Goal: Transaction & Acquisition: Book appointment/travel/reservation

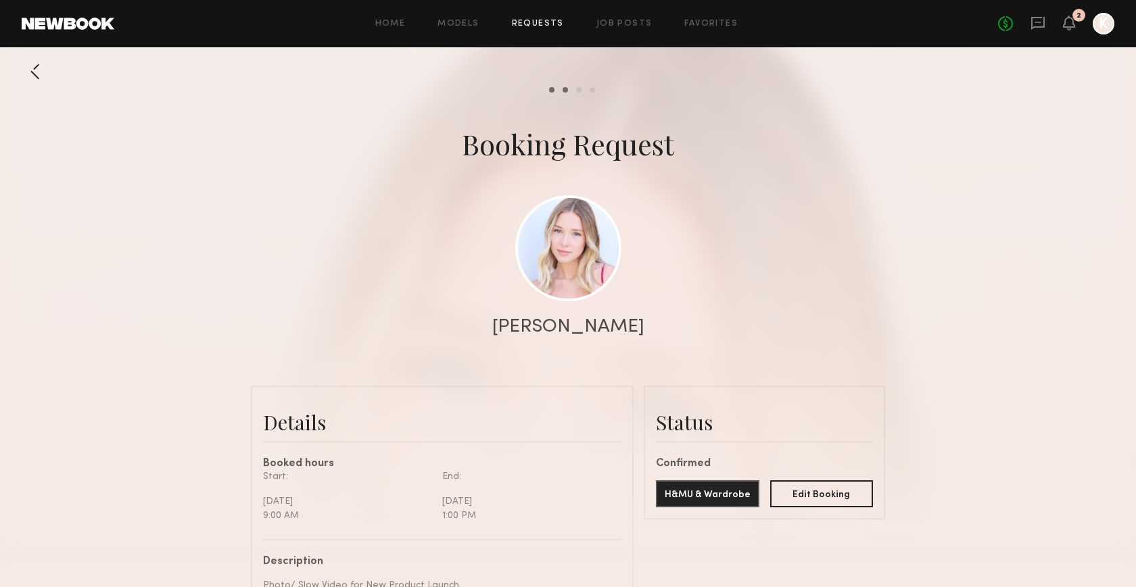
scroll to position [614, 0]
click at [1039, 27] on icon at bounding box center [1038, 23] width 14 height 13
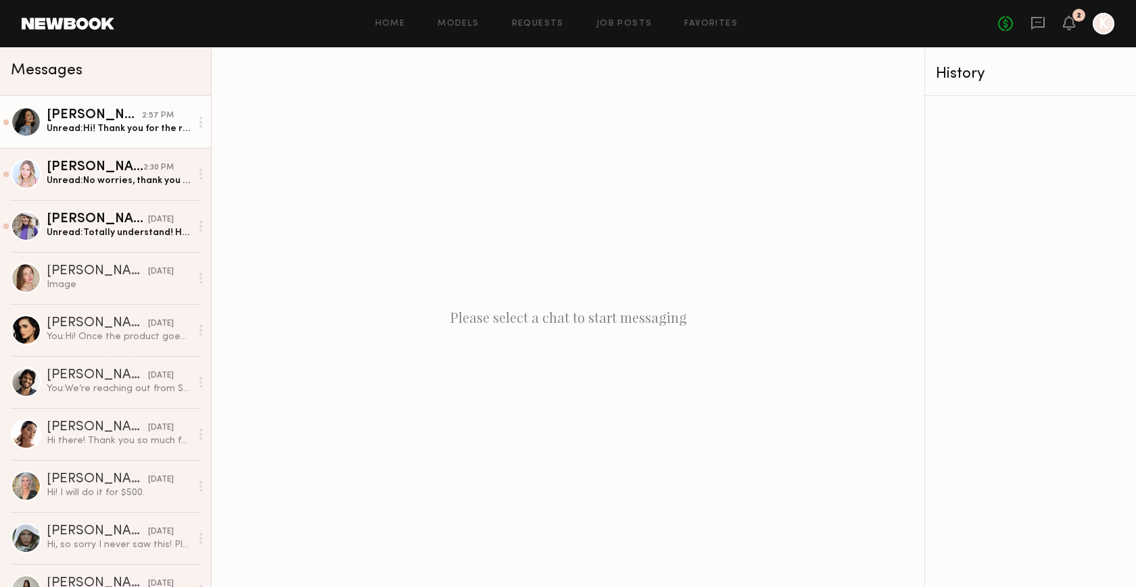
click at [107, 126] on div "Unread: Hi! Thank you for the request! I am currently available on Friday. May …" at bounding box center [119, 128] width 144 height 13
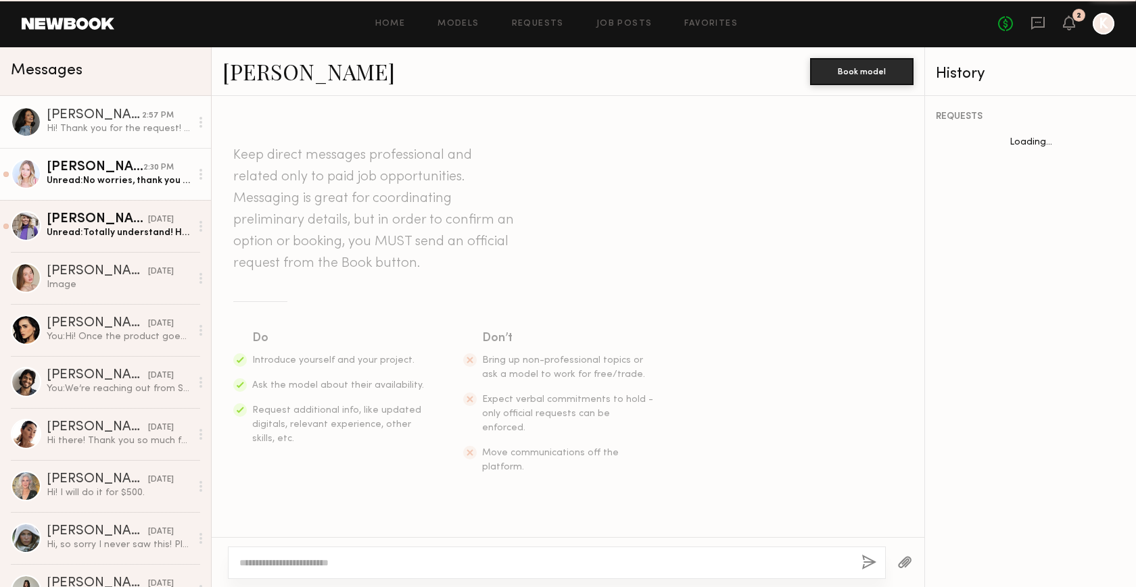
scroll to position [141, 0]
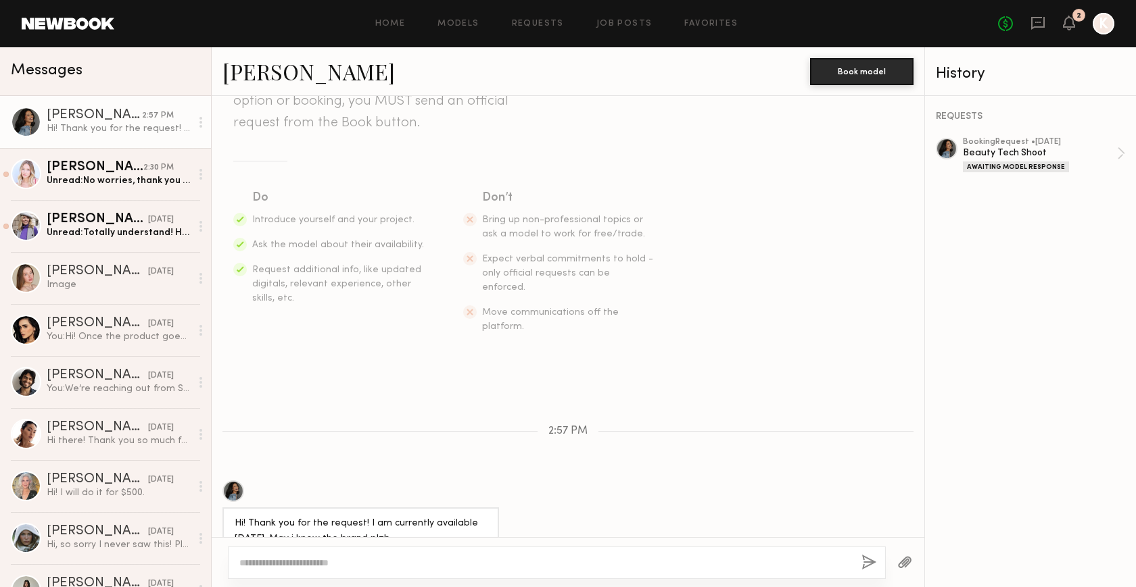
click at [271, 563] on textarea at bounding box center [544, 563] width 611 height 14
type textarea "**********"
click at [859, 564] on div "**********" at bounding box center [557, 556] width 659 height 46
click at [868, 560] on button "button" at bounding box center [870, 563] width 15 height 17
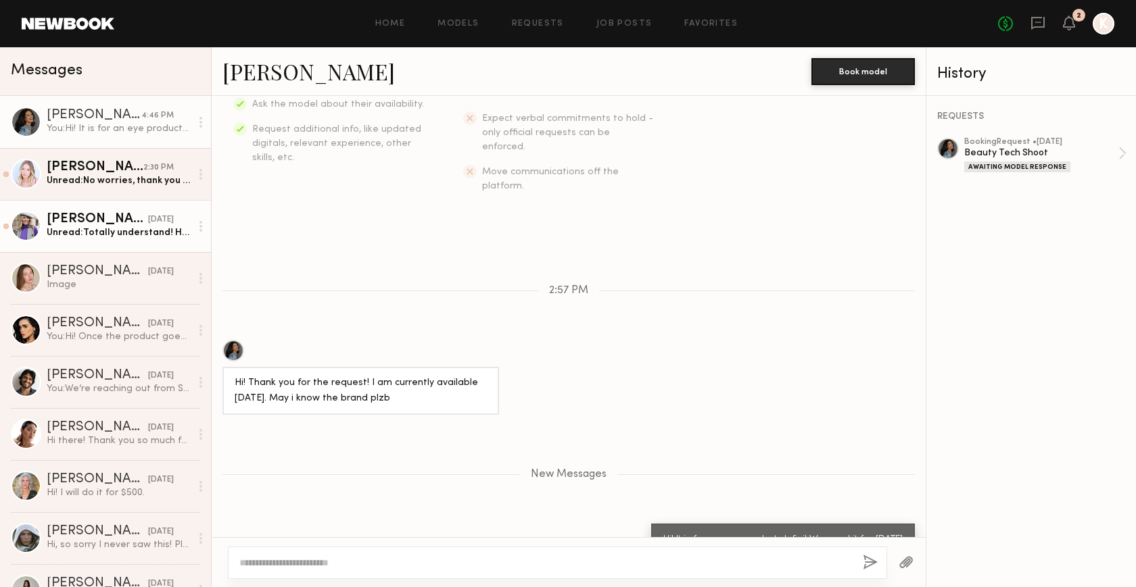
click at [94, 239] on link "Danielle M. yesterday Unread: Totally understand! Hope we can work together ano…" at bounding box center [105, 226] width 211 height 52
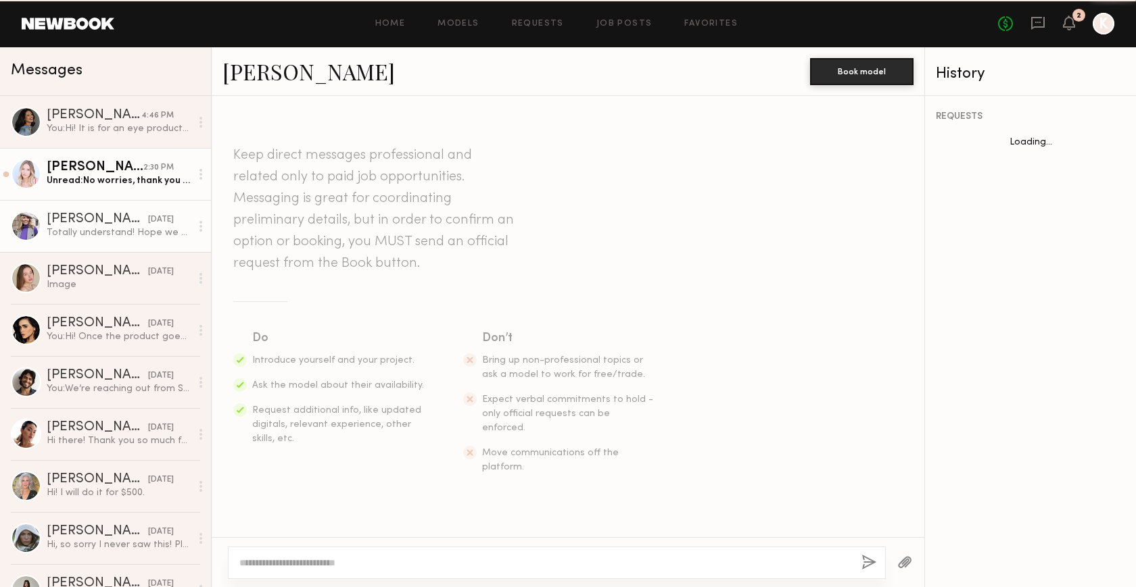
scroll to position [369, 0]
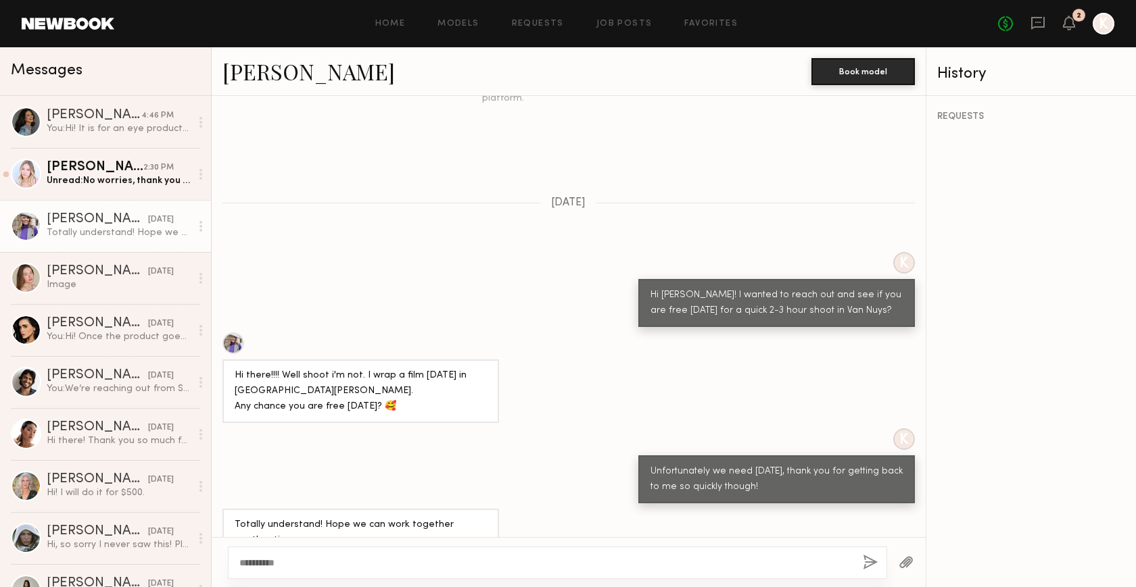
type textarea "**********"
drag, startPoint x: 281, startPoint y: 567, endPoint x: 222, endPoint y: 557, distance: 60.2
click at [222, 557] on div "**********" at bounding box center [569, 562] width 714 height 50
click at [458, 374] on div "Hi there!!!! Well shoot i'm not. I wrap a film on Thursday in San Gabriel. Any …" at bounding box center [361, 391] width 252 height 47
click at [306, 75] on link "Danielle M." at bounding box center [308, 71] width 172 height 29
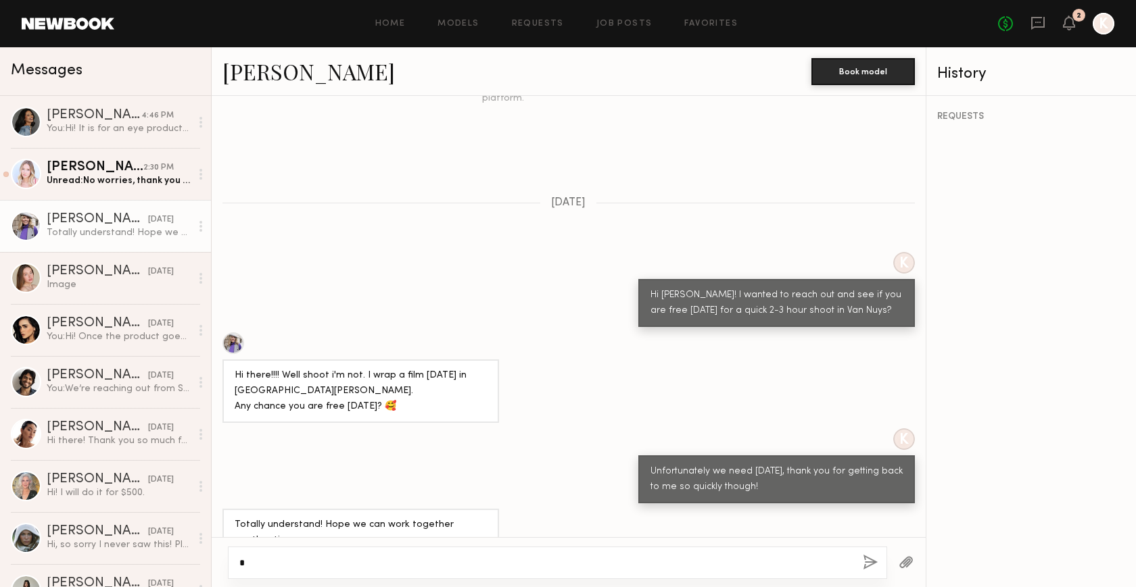
click at [478, 558] on textarea at bounding box center [545, 563] width 613 height 14
type textarea "*"
type textarea "**********"
click at [860, 564] on div "**********" at bounding box center [557, 556] width 659 height 46
click at [866, 562] on button "button" at bounding box center [870, 563] width 15 height 17
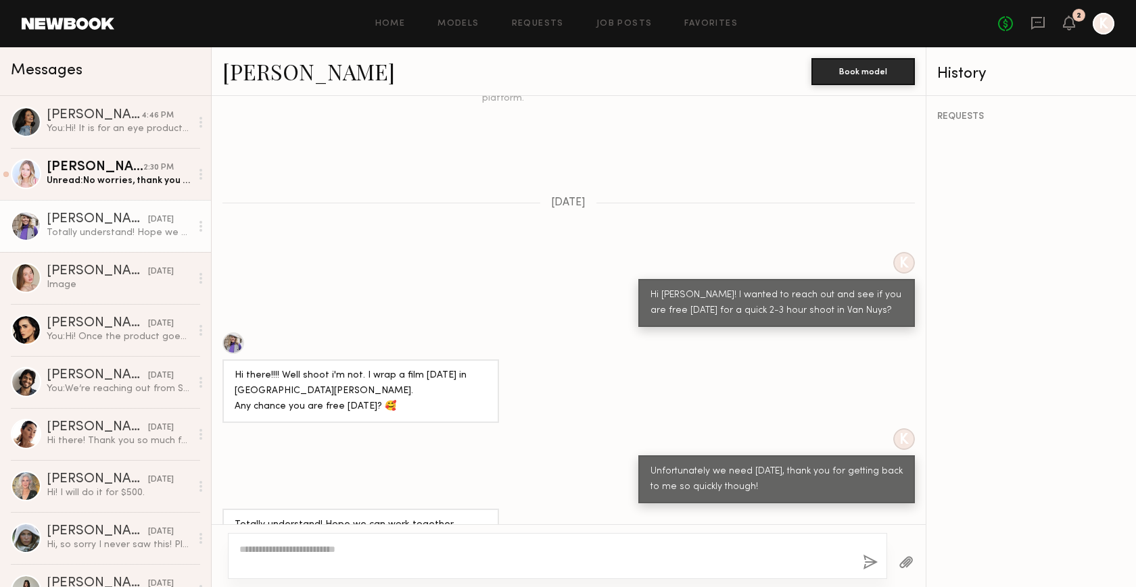
scroll to position [656, 0]
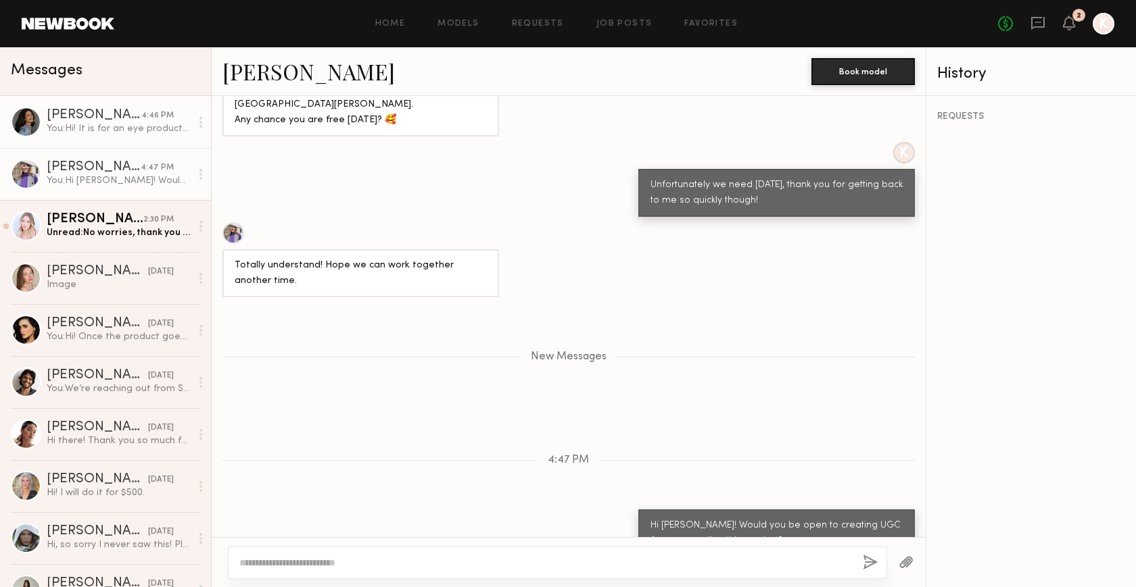
click at [112, 134] on div "You: Hi! It is for an eye product- Infini! We need it for Thursday" at bounding box center [119, 128] width 144 height 13
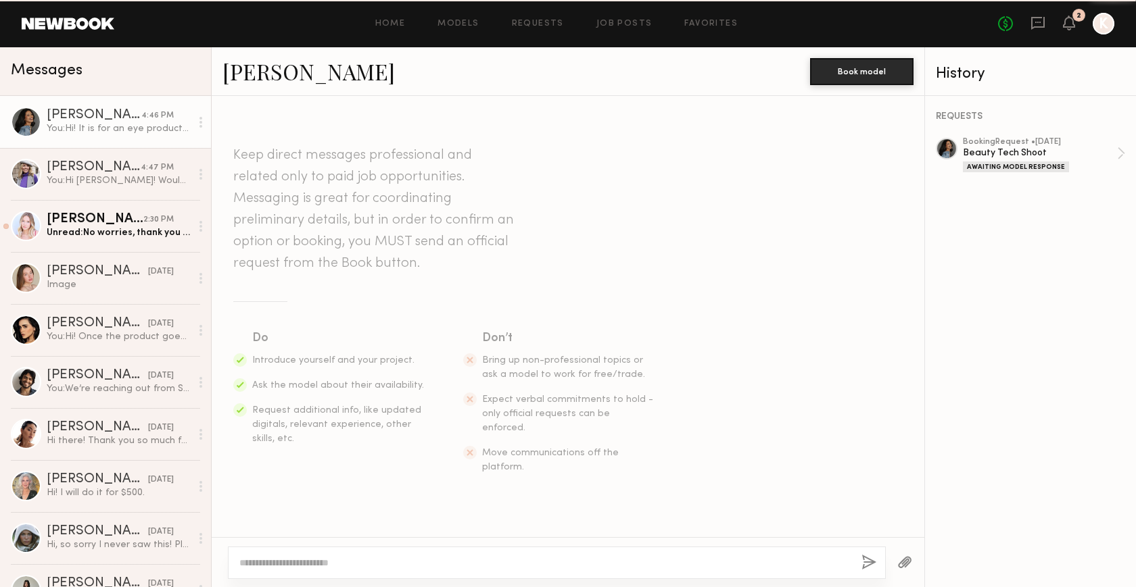
scroll to position [178, 0]
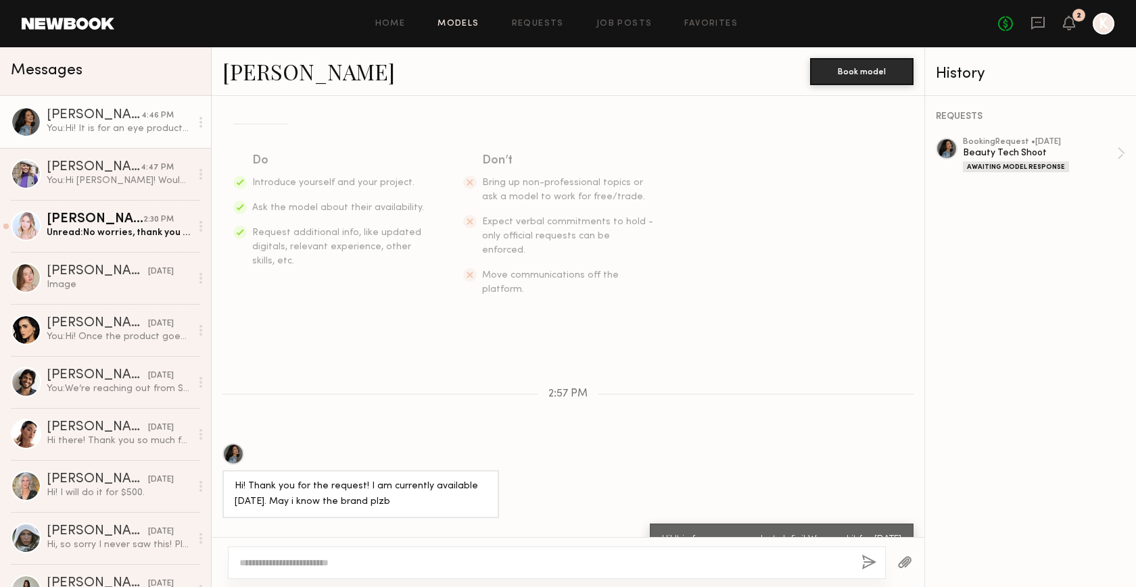
click at [463, 26] on link "Models" at bounding box center [457, 24] width 41 height 9
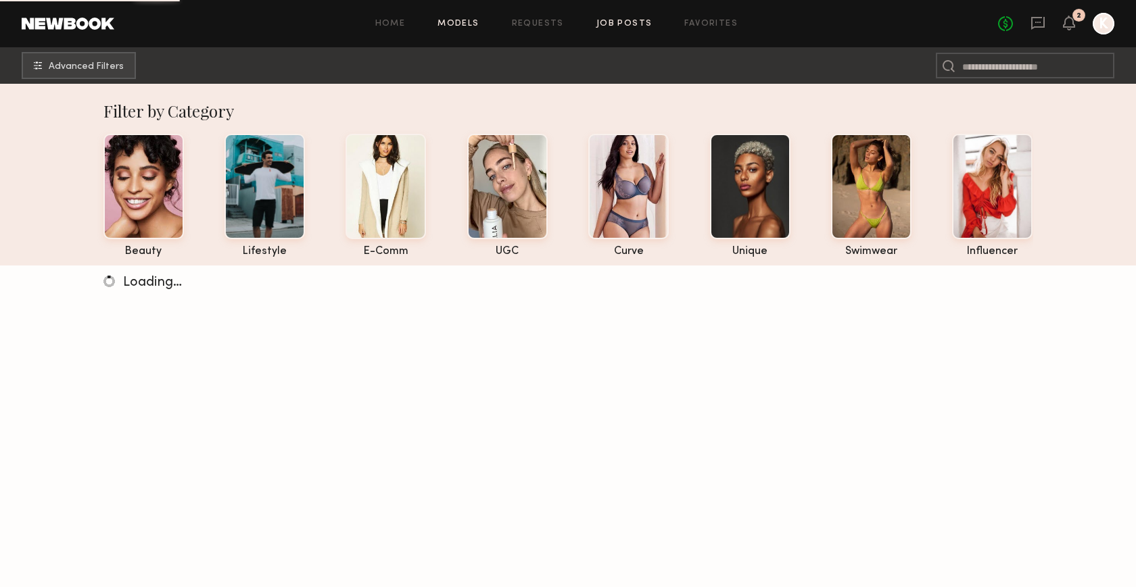
click at [628, 22] on link "Job Posts" at bounding box center [624, 24] width 56 height 9
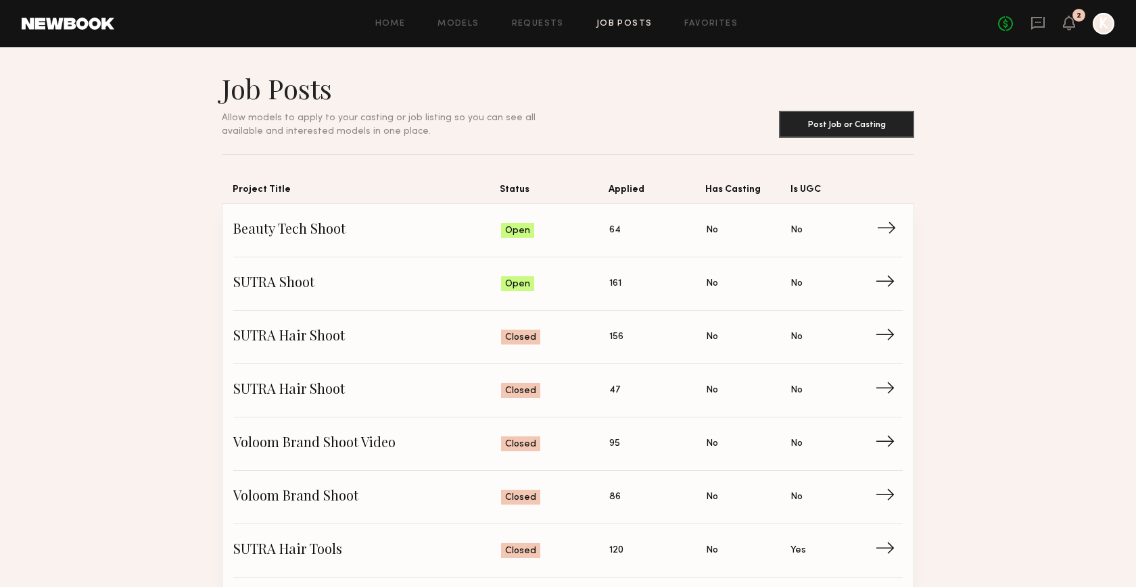
click at [597, 220] on span "Status: Open" at bounding box center [555, 230] width 109 height 20
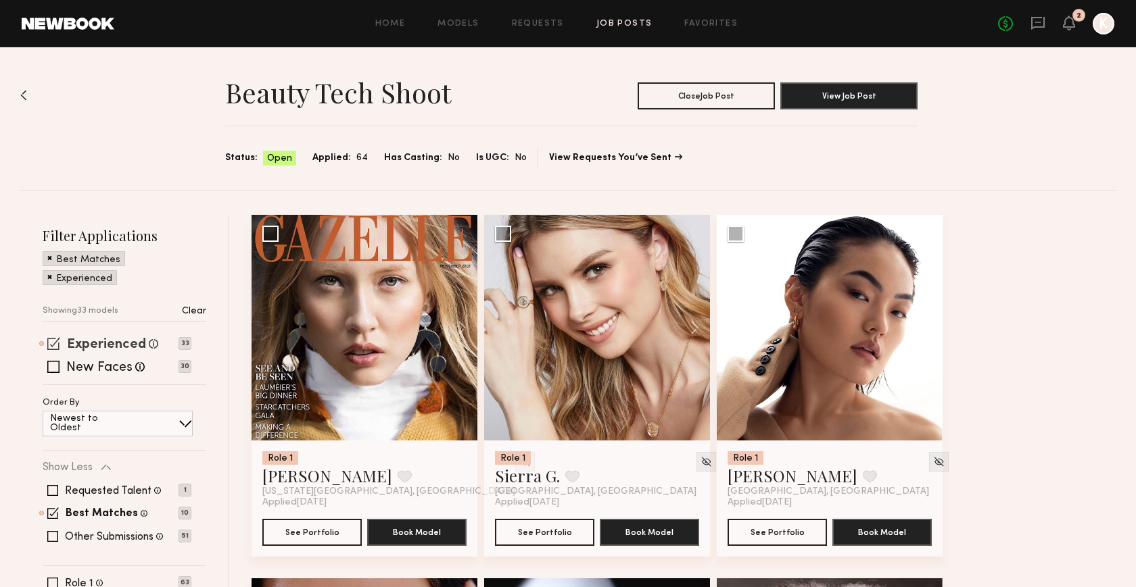
click at [112, 339] on label "Experienced" at bounding box center [106, 346] width 79 height 14
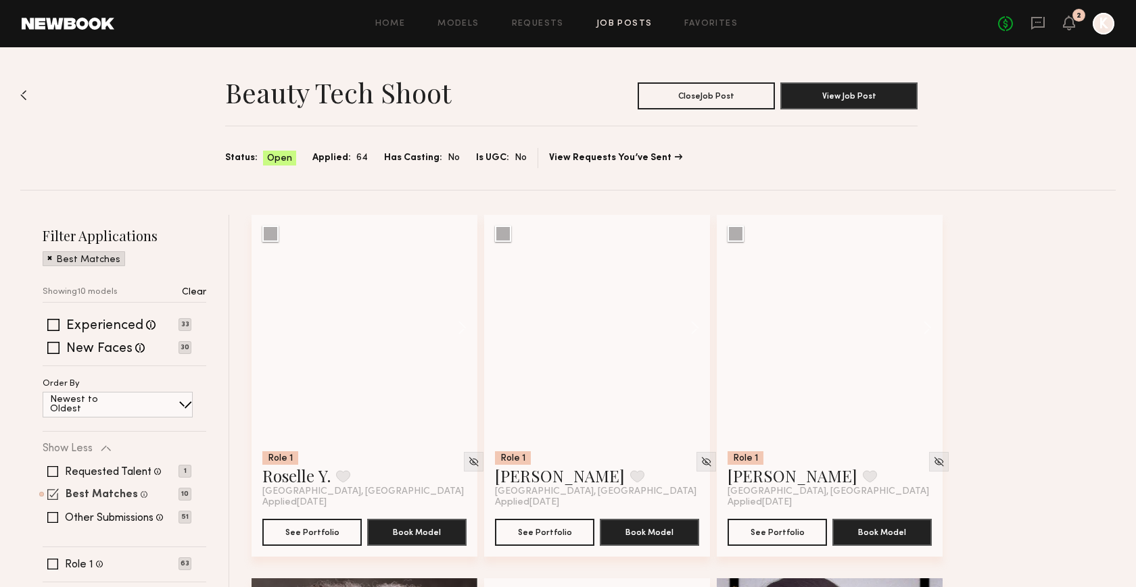
click at [107, 490] on label "Best Matches" at bounding box center [102, 495] width 72 height 11
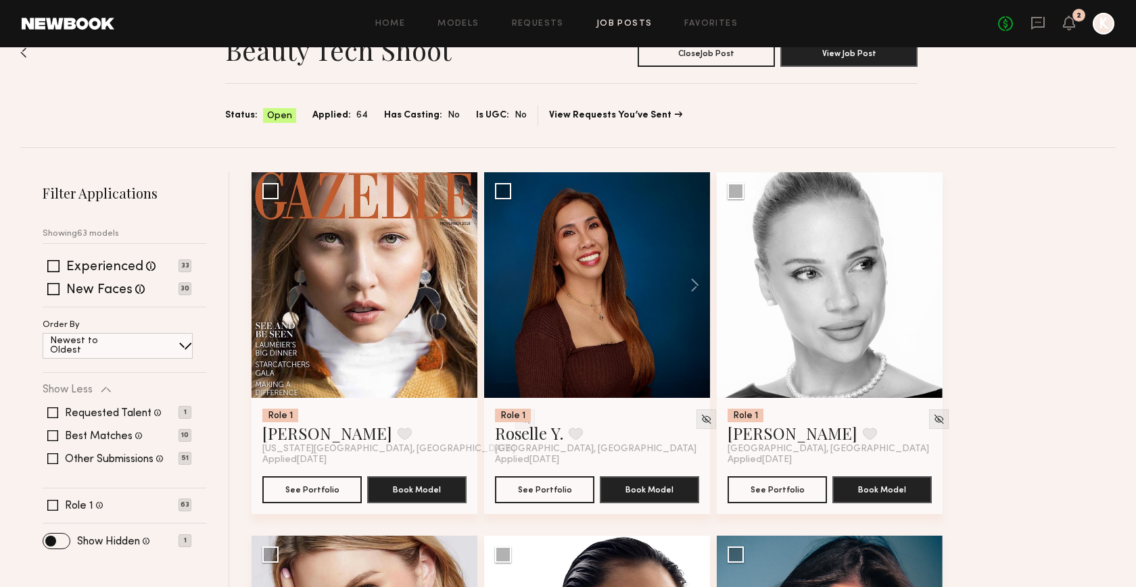
scroll to position [55, 0]
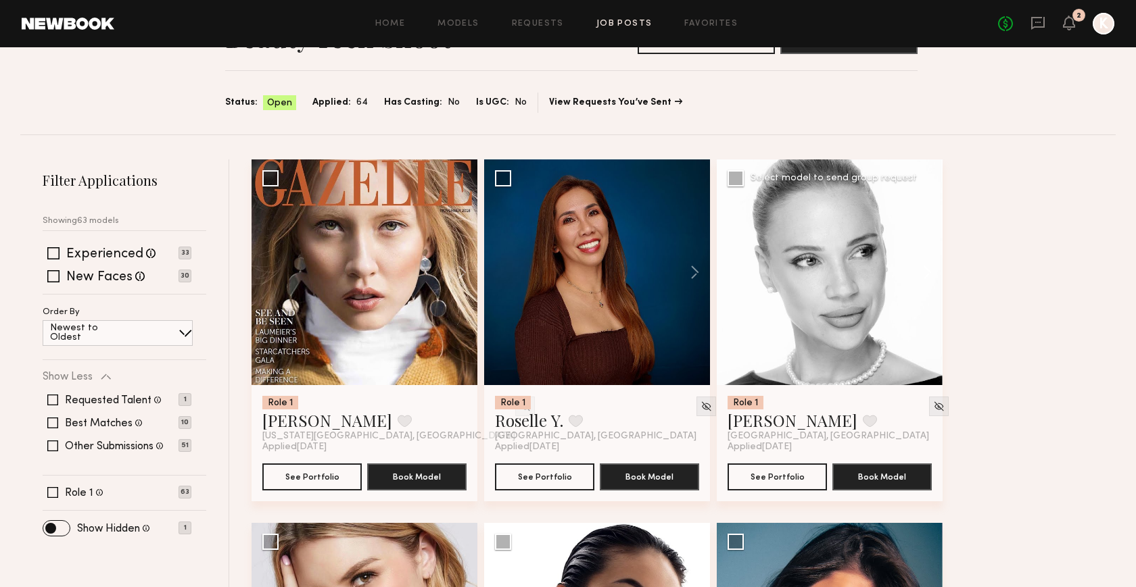
click at [939, 266] on button at bounding box center [920, 273] width 43 height 226
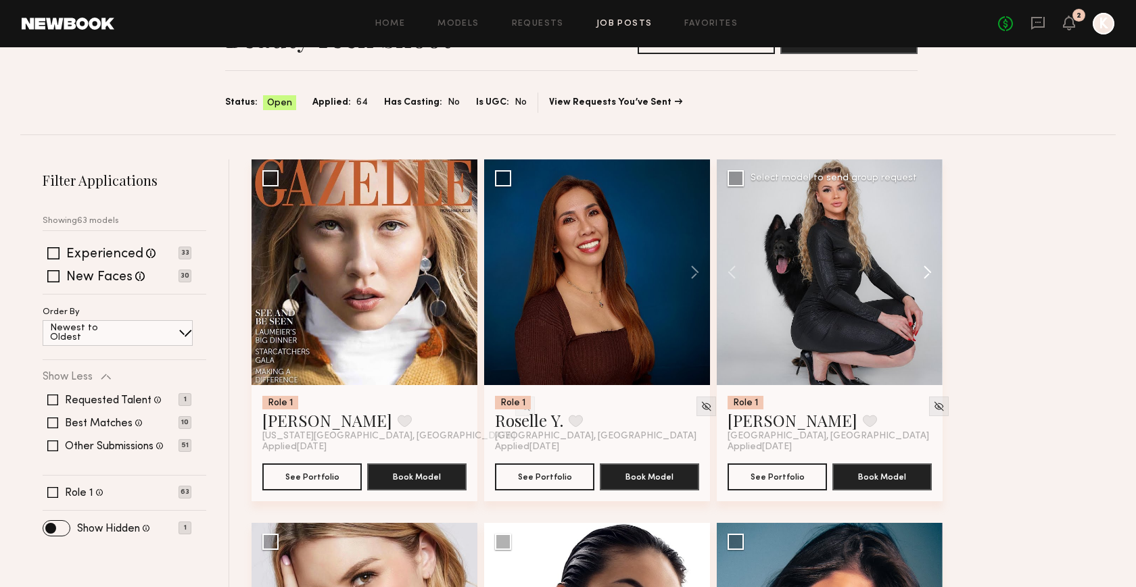
click at [935, 266] on button at bounding box center [920, 273] width 43 height 226
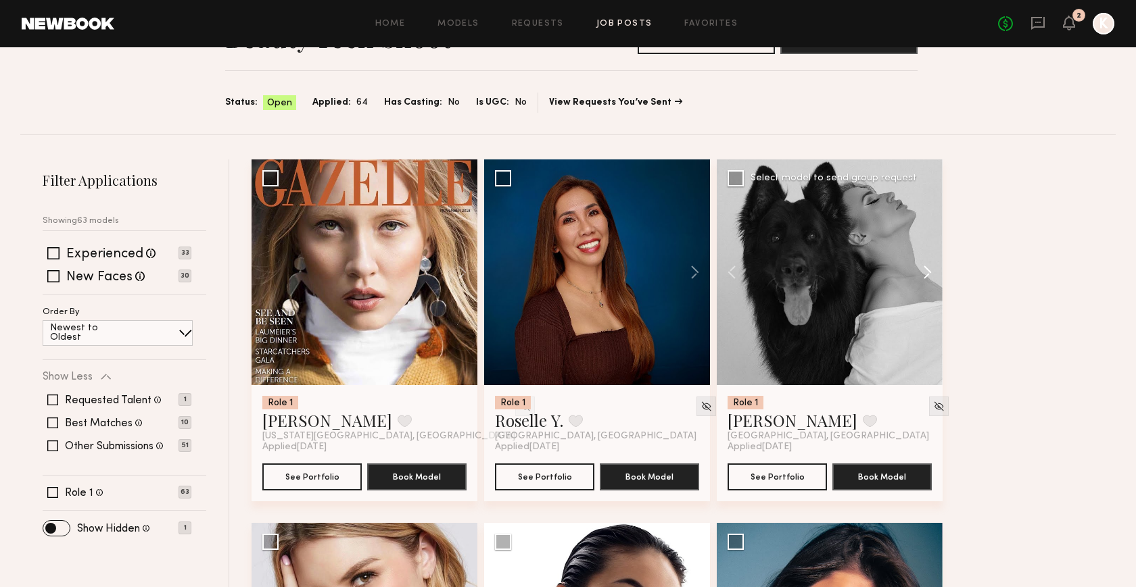
click at [935, 266] on button at bounding box center [920, 273] width 43 height 226
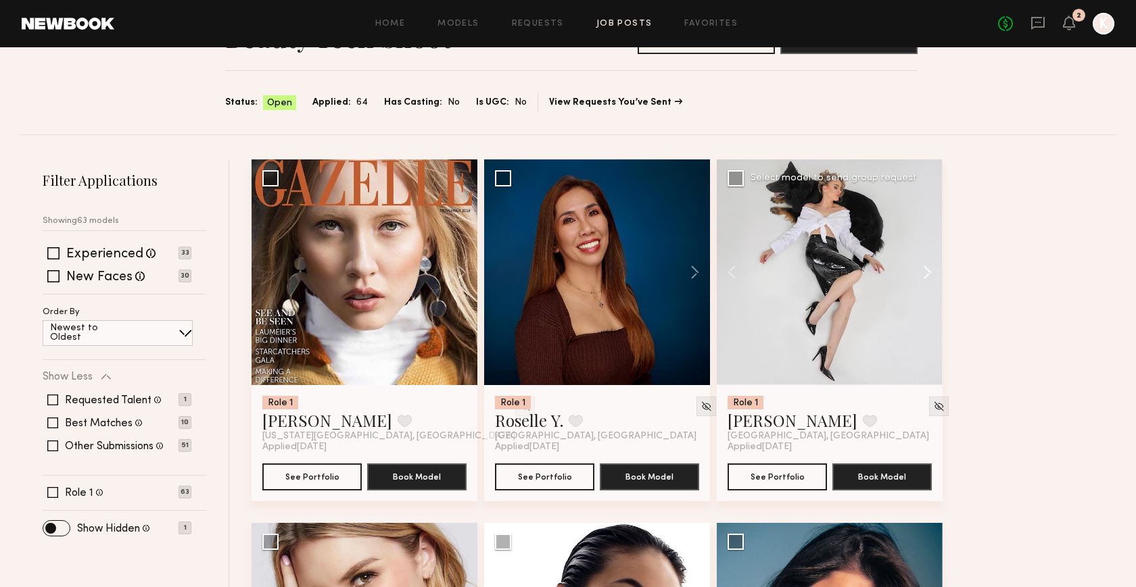
click at [935, 266] on button at bounding box center [920, 273] width 43 height 226
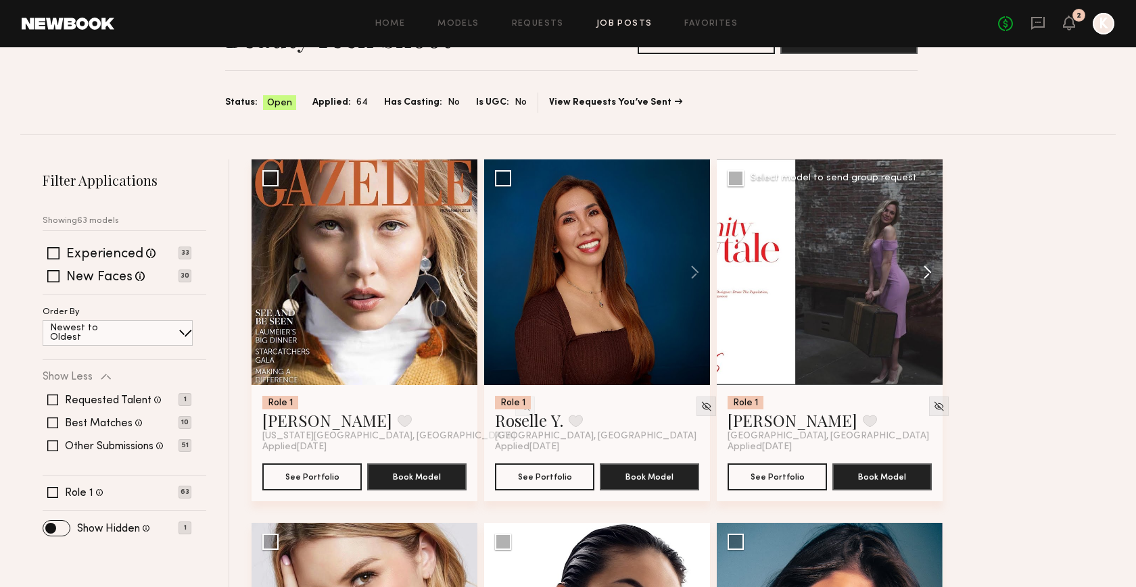
click at [935, 266] on button at bounding box center [920, 273] width 43 height 226
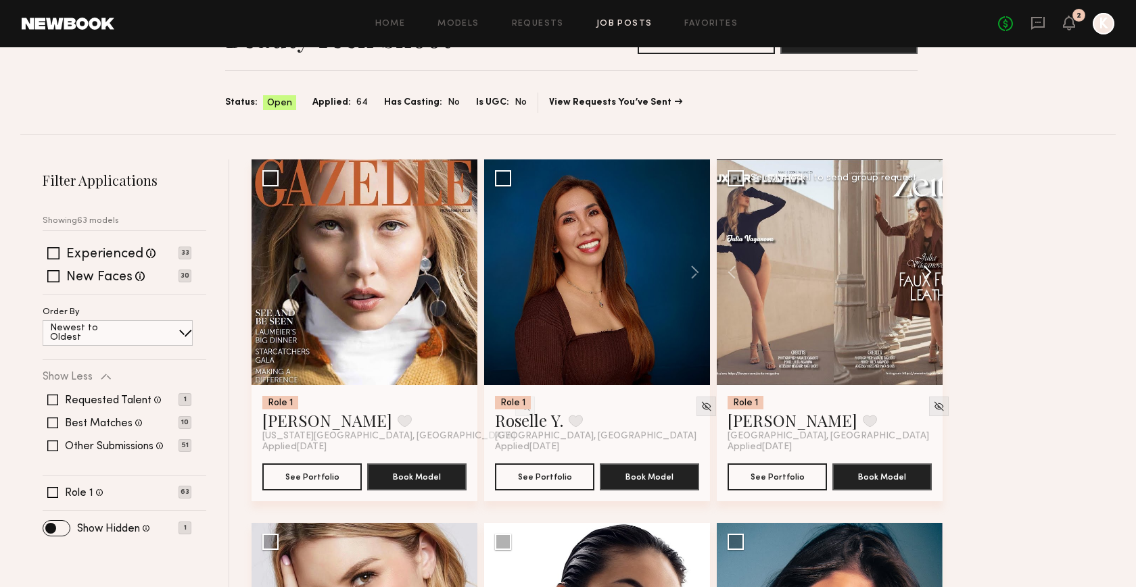
click at [935, 266] on button at bounding box center [920, 273] width 43 height 226
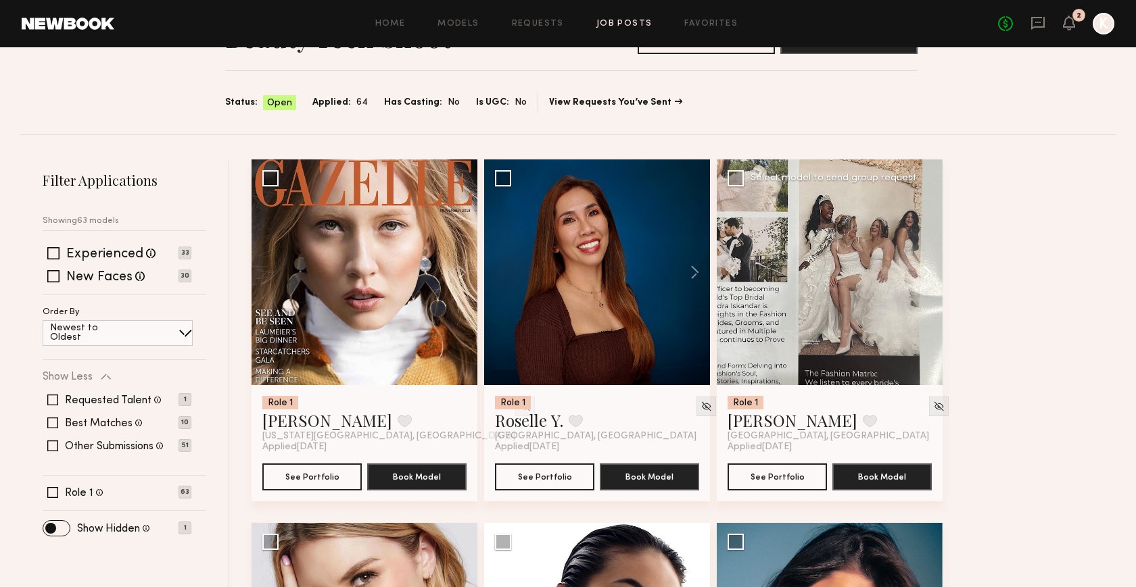
click at [935, 266] on button at bounding box center [920, 273] width 43 height 226
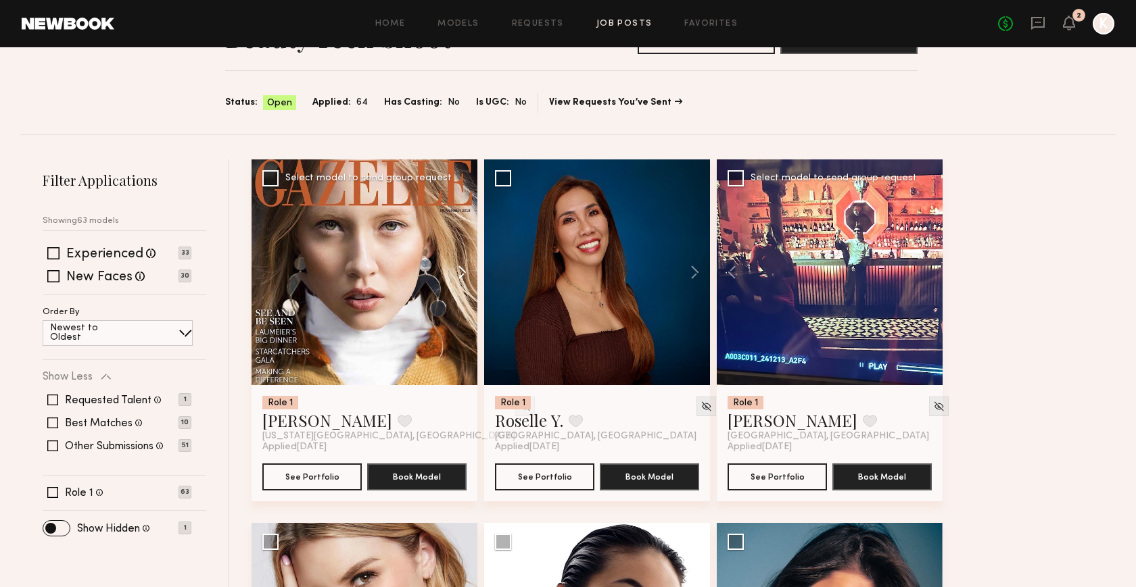
click at [471, 264] on button at bounding box center [455, 273] width 43 height 226
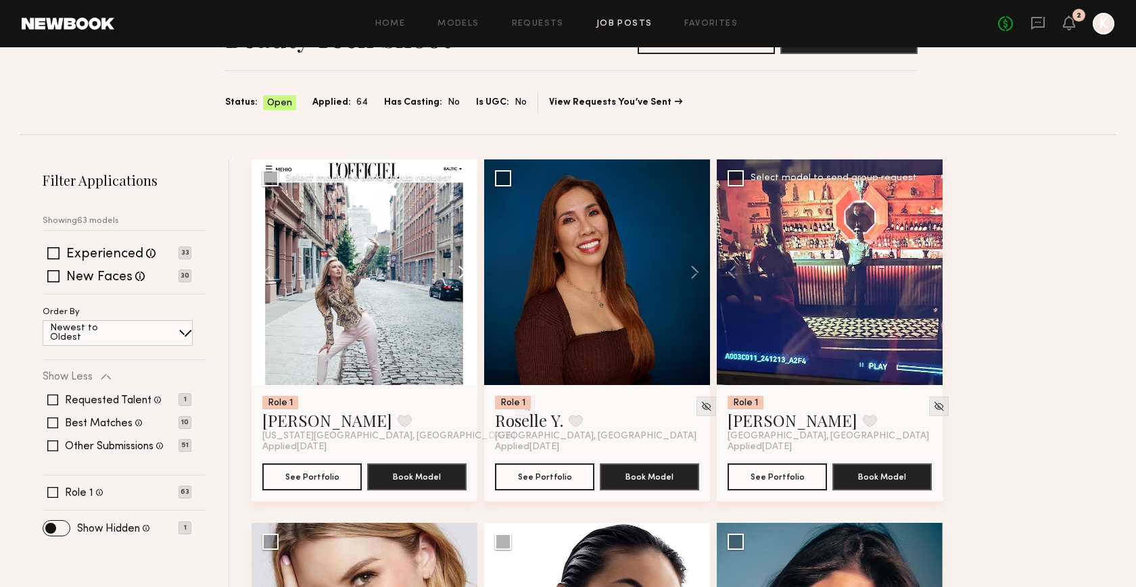
click at [466, 264] on button at bounding box center [455, 273] width 43 height 226
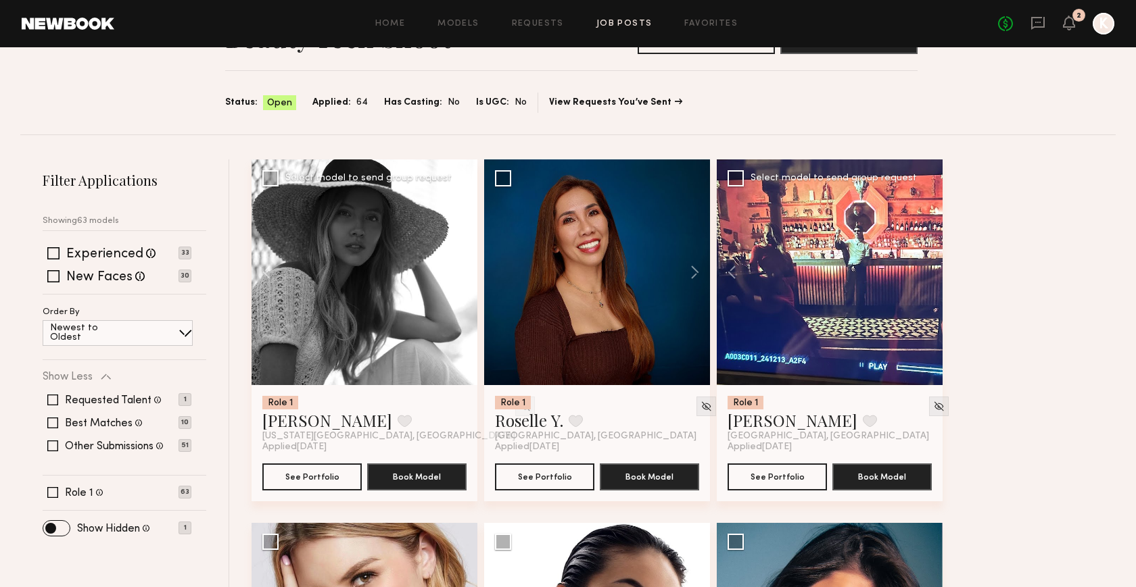
click at [466, 264] on button at bounding box center [455, 273] width 43 height 226
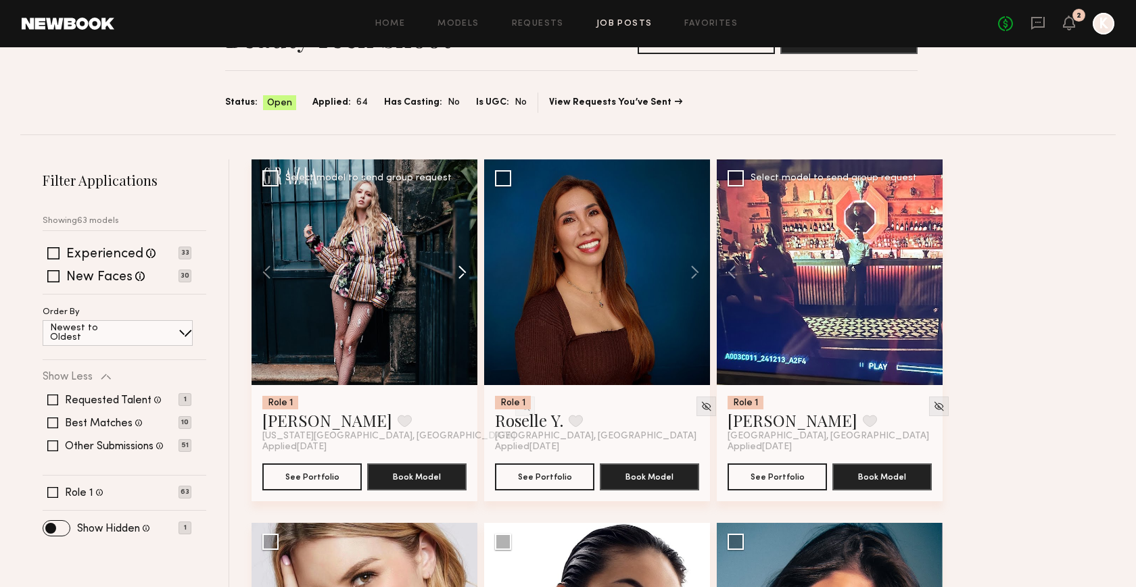
click at [466, 264] on button at bounding box center [455, 273] width 43 height 226
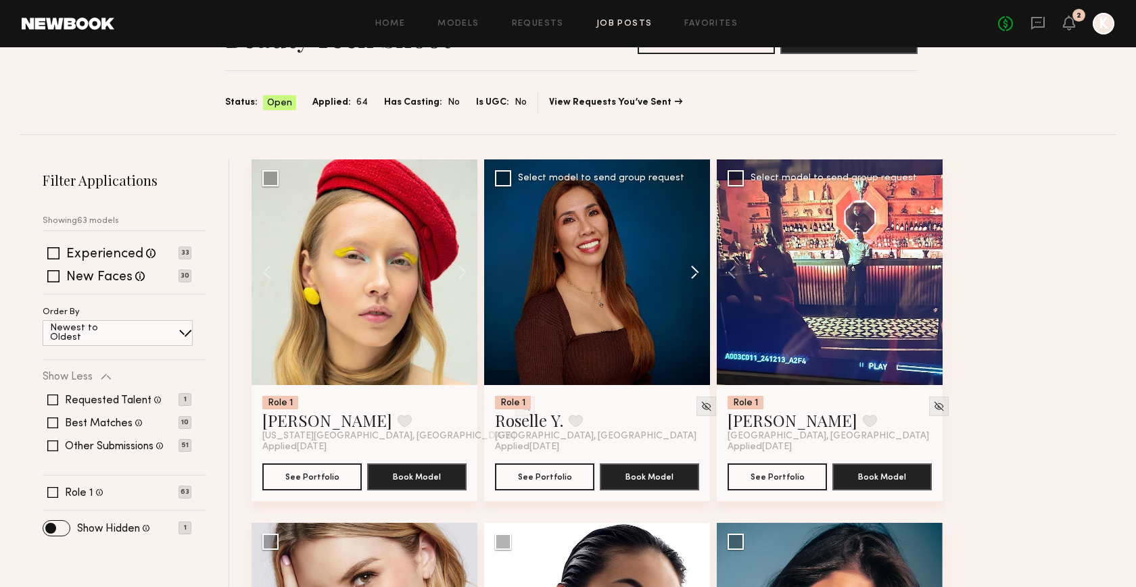
click at [694, 269] on button at bounding box center [688, 273] width 43 height 226
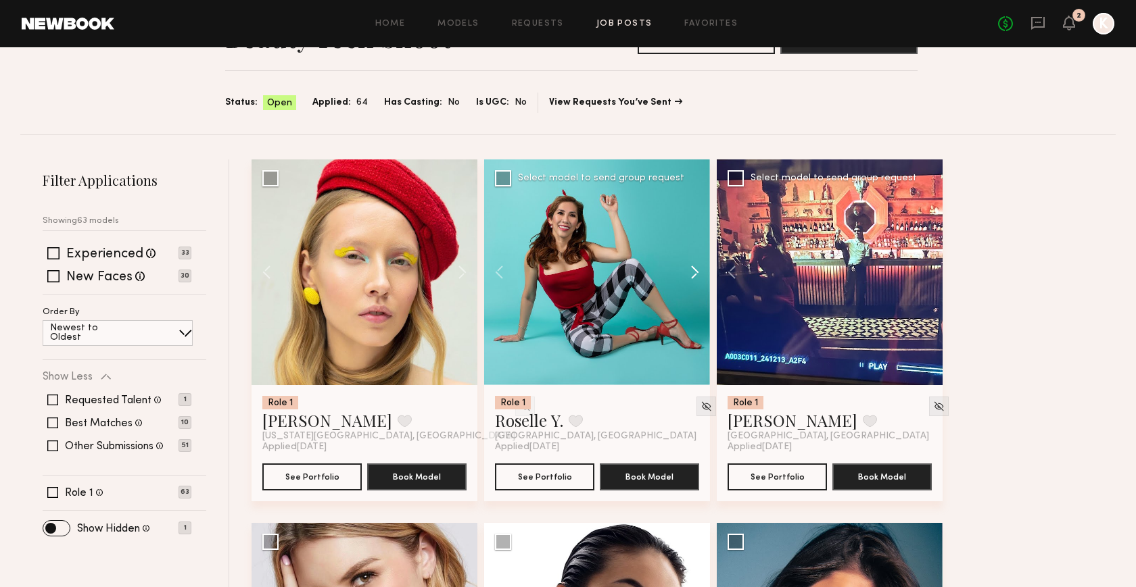
click at [694, 269] on button at bounding box center [688, 273] width 43 height 226
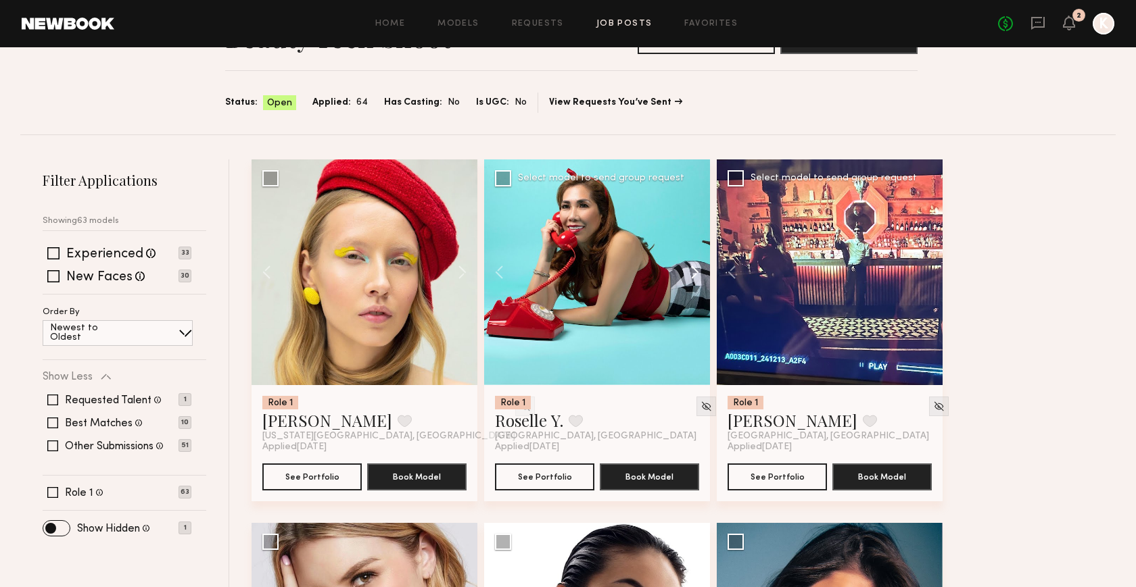
click at [694, 269] on button at bounding box center [688, 273] width 43 height 226
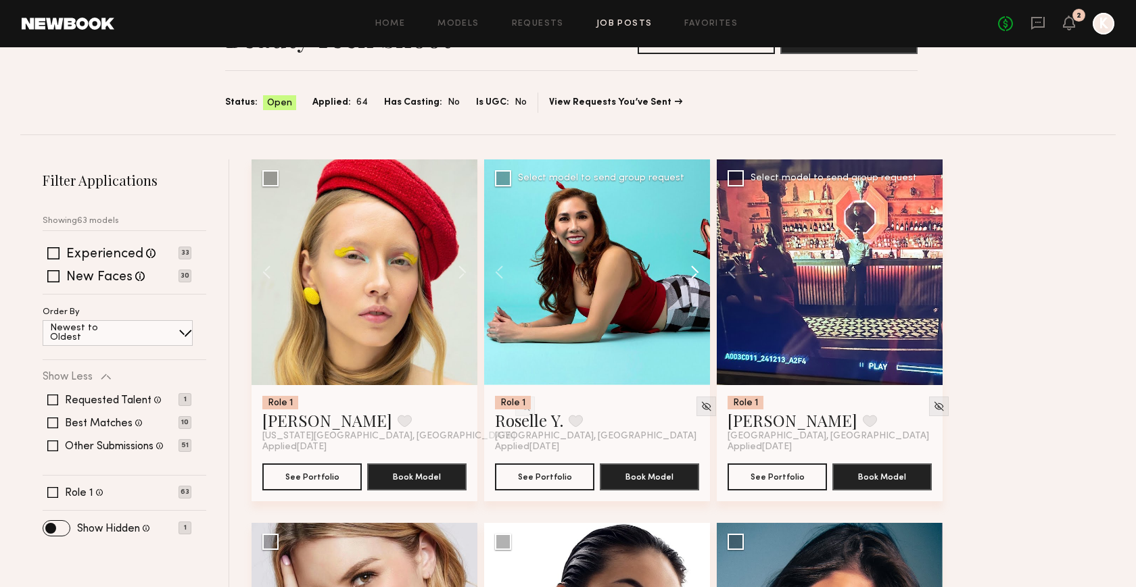
click at [694, 270] on button at bounding box center [688, 273] width 43 height 226
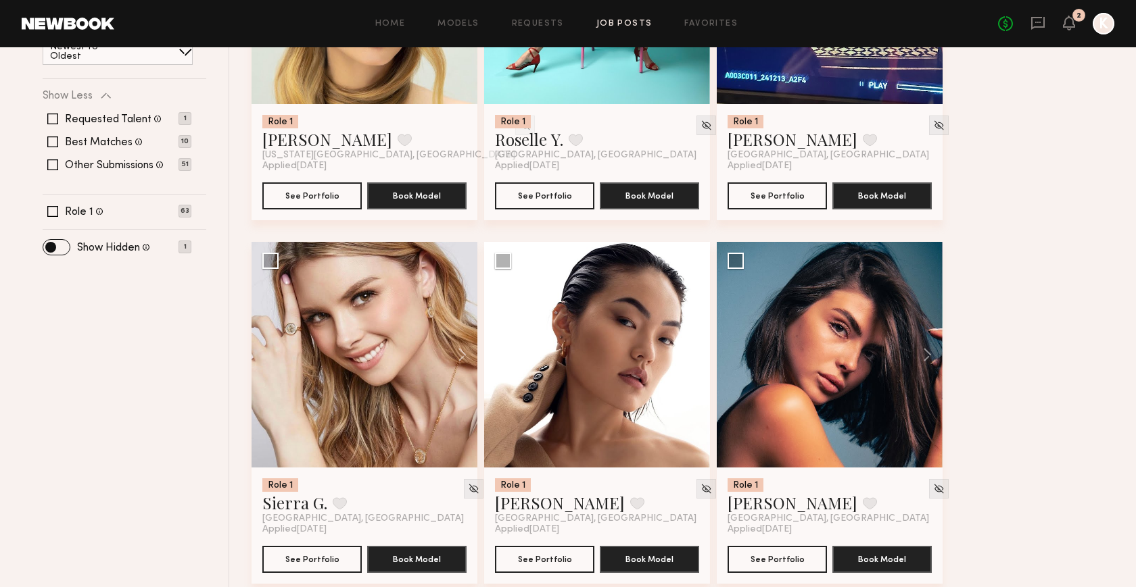
scroll to position [339, 0]
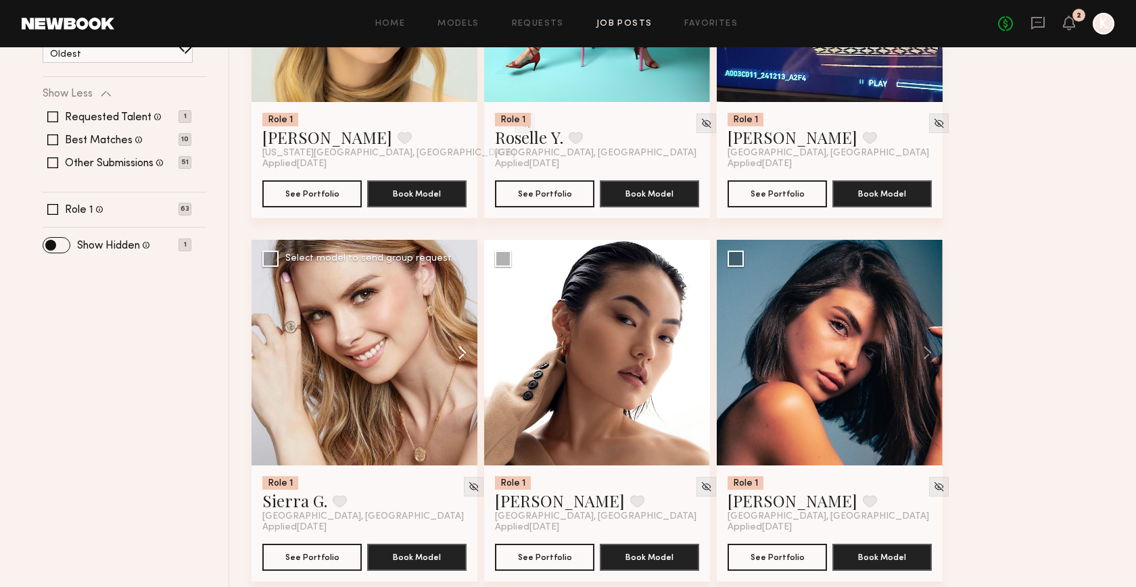
click at [464, 347] on button at bounding box center [455, 353] width 43 height 226
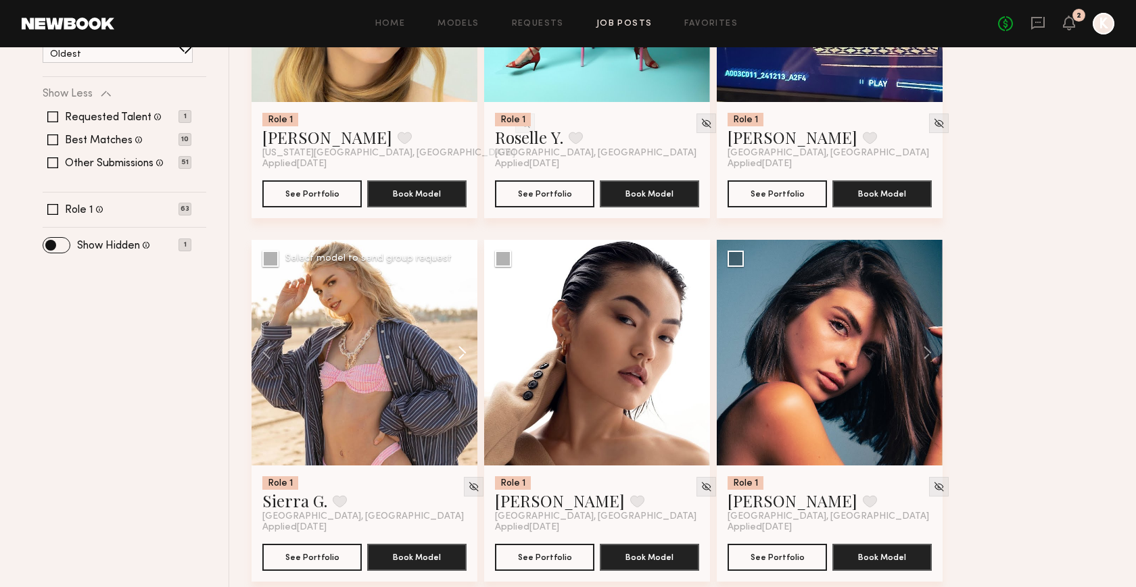
click at [461, 347] on button at bounding box center [455, 353] width 43 height 226
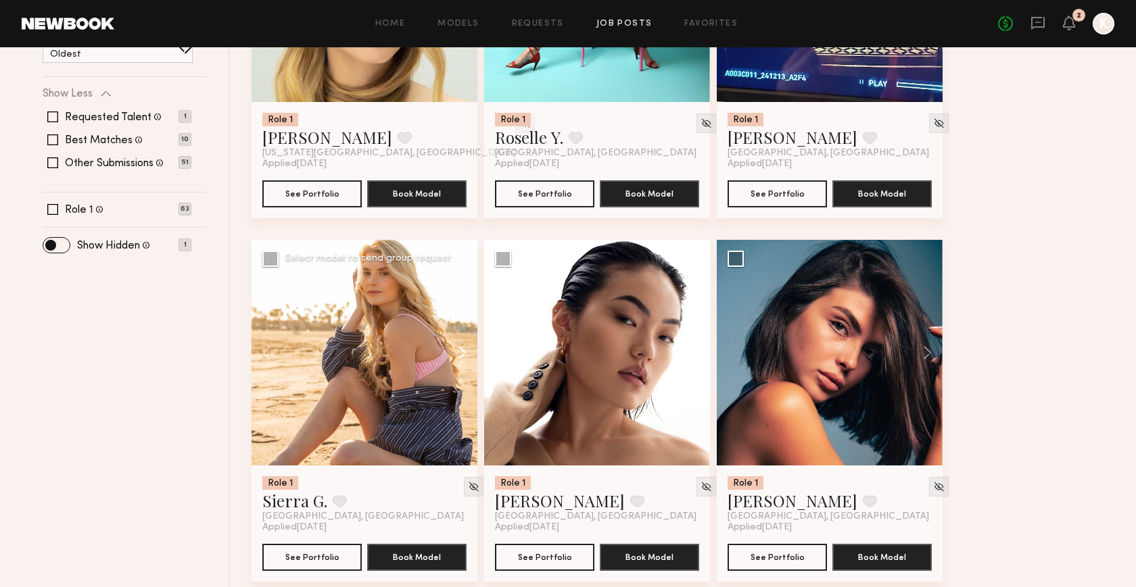
click at [461, 347] on button at bounding box center [455, 353] width 43 height 226
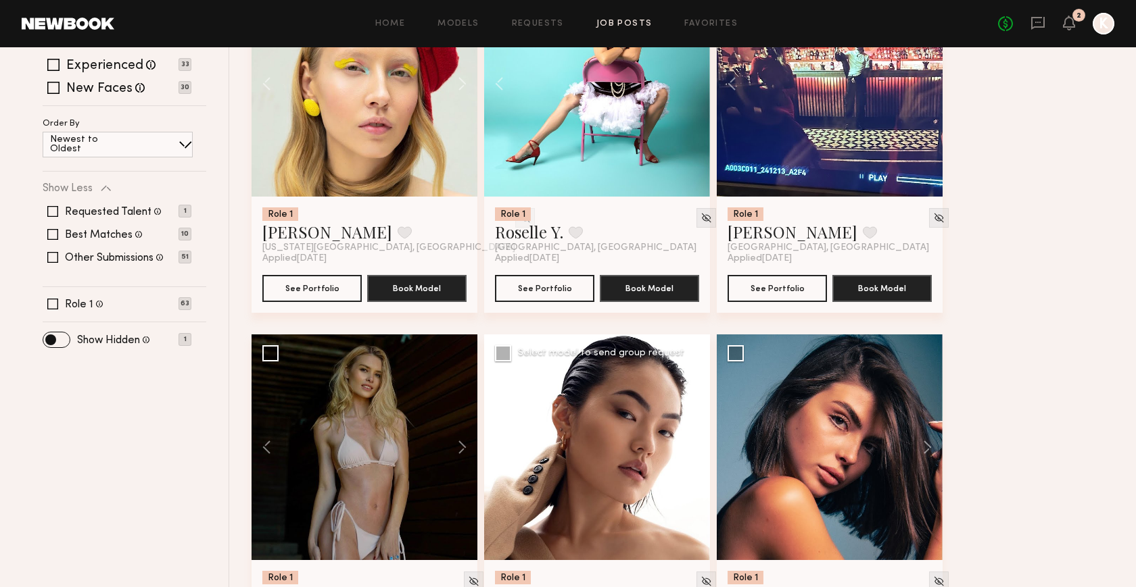
scroll to position [0, 0]
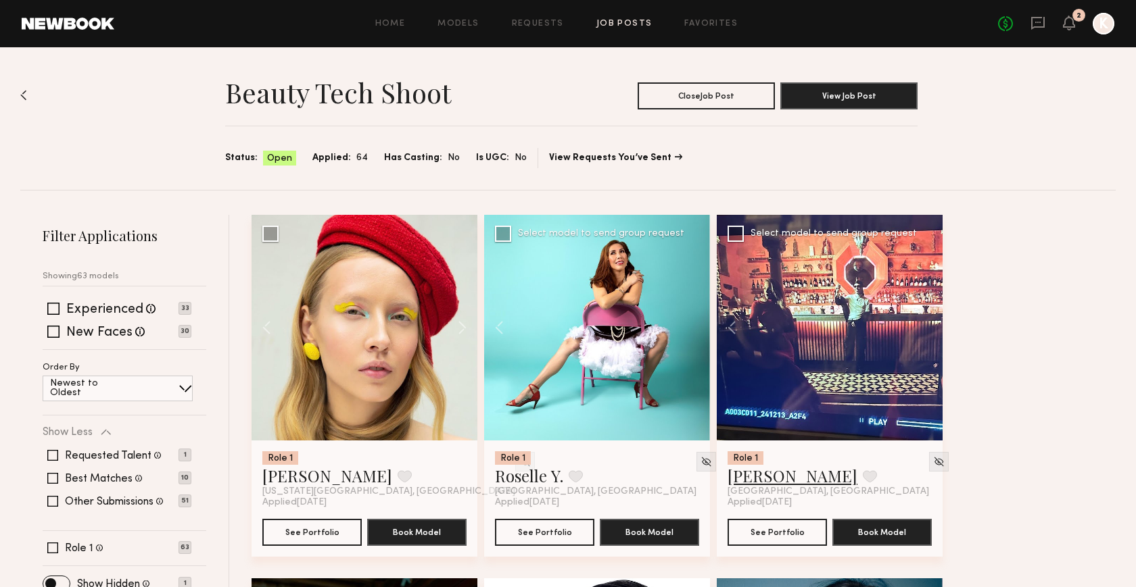
click at [756, 477] on link "Julia V." at bounding box center [792, 476] width 130 height 22
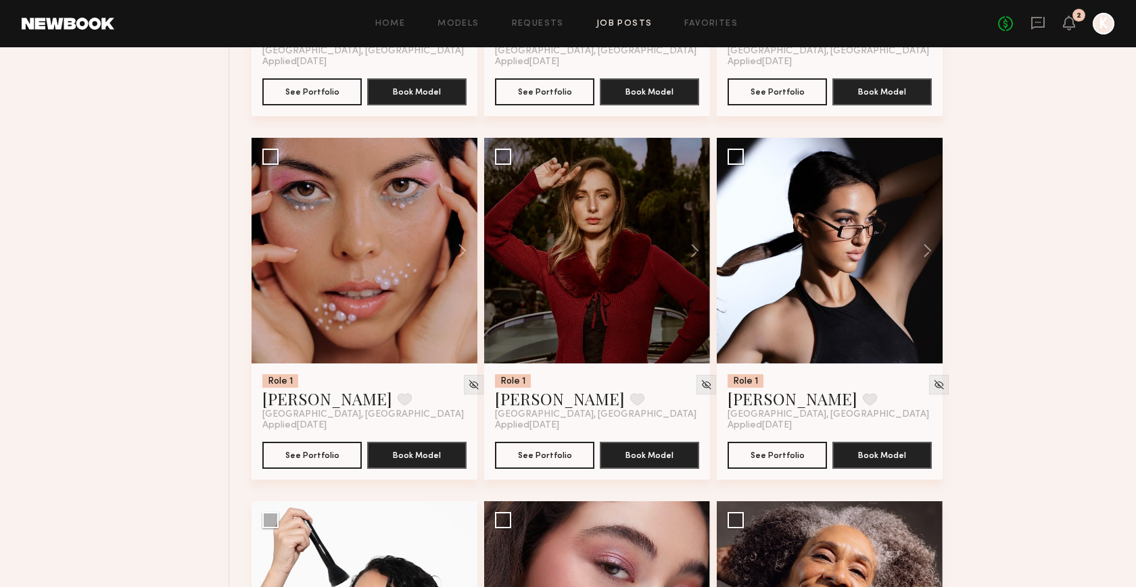
scroll to position [857, 0]
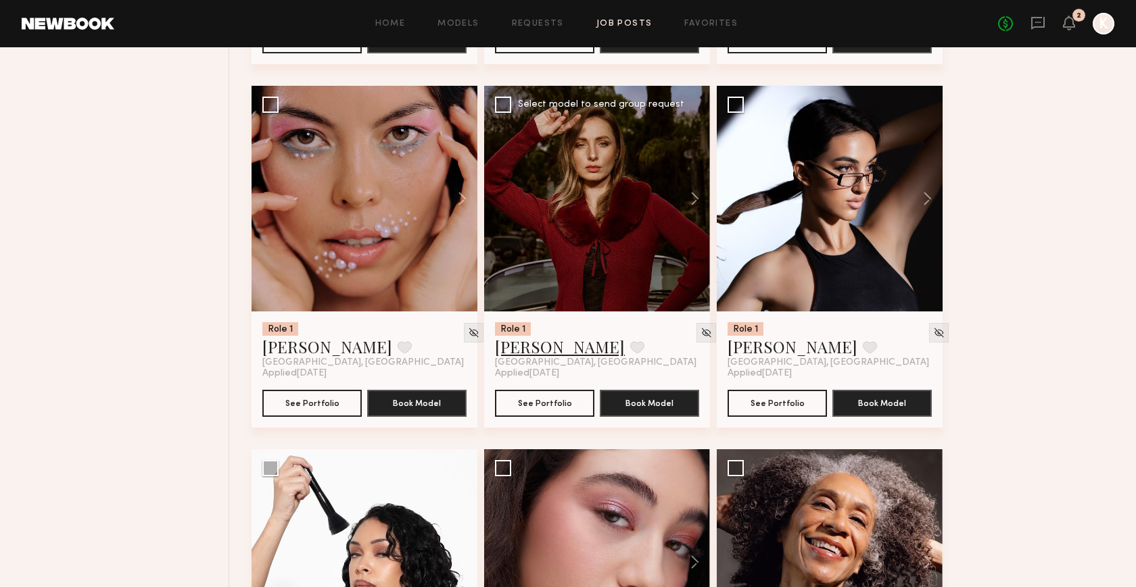
click at [539, 345] on link "Kateryna P." at bounding box center [560, 347] width 130 height 22
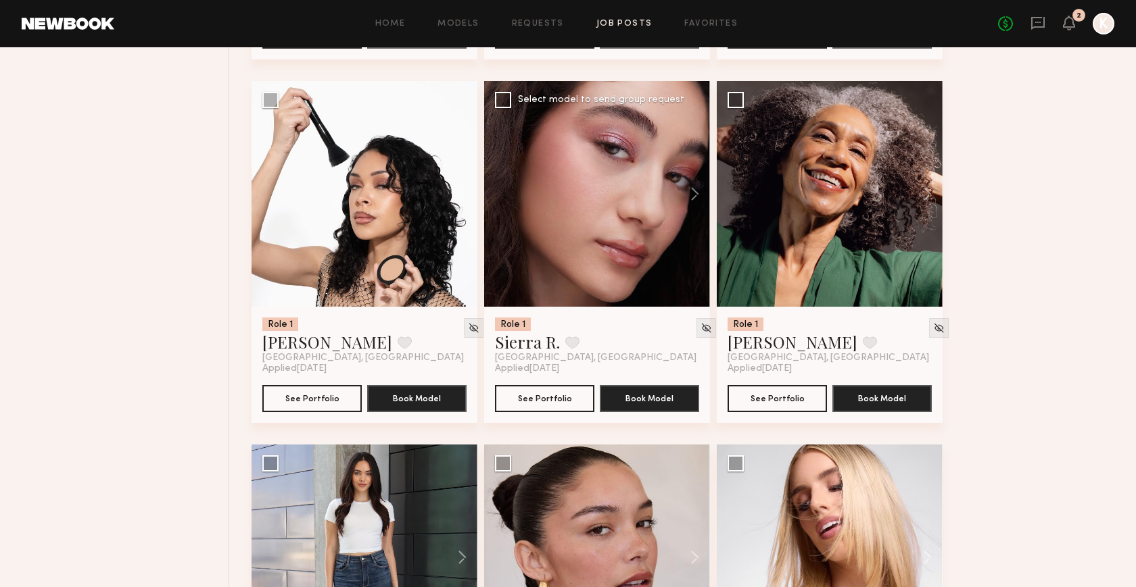
scroll to position [1226, 0]
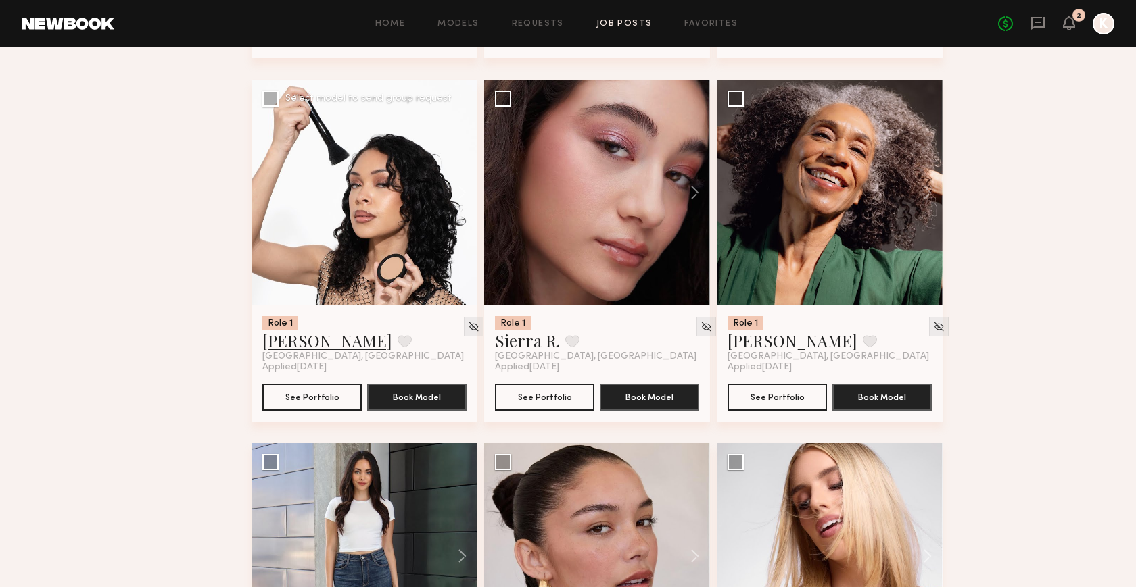
click at [293, 343] on link "Jazmine J." at bounding box center [327, 341] width 130 height 22
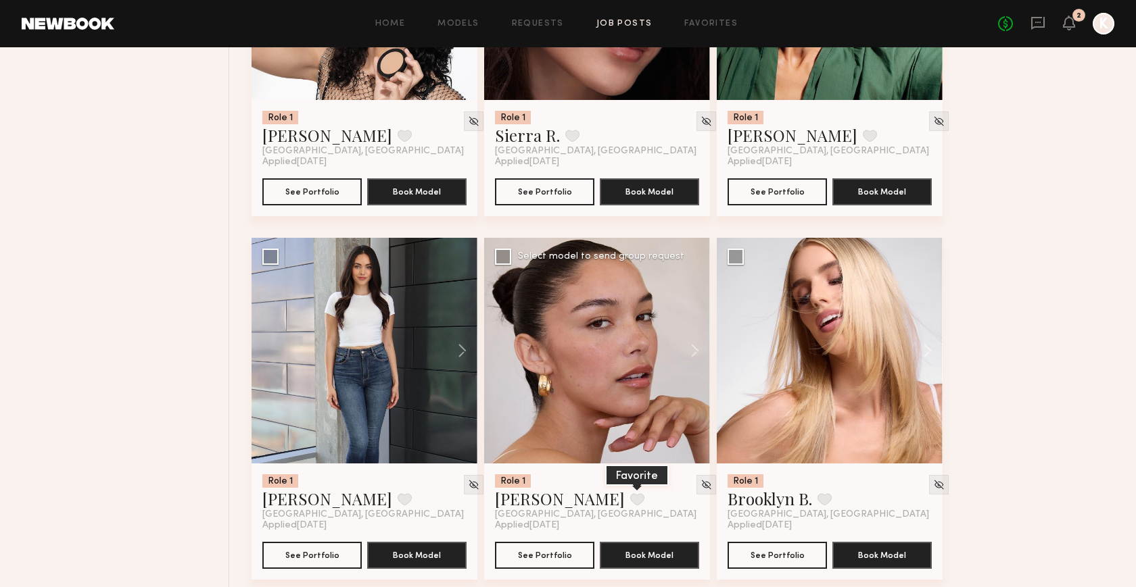
scroll to position [1455, 0]
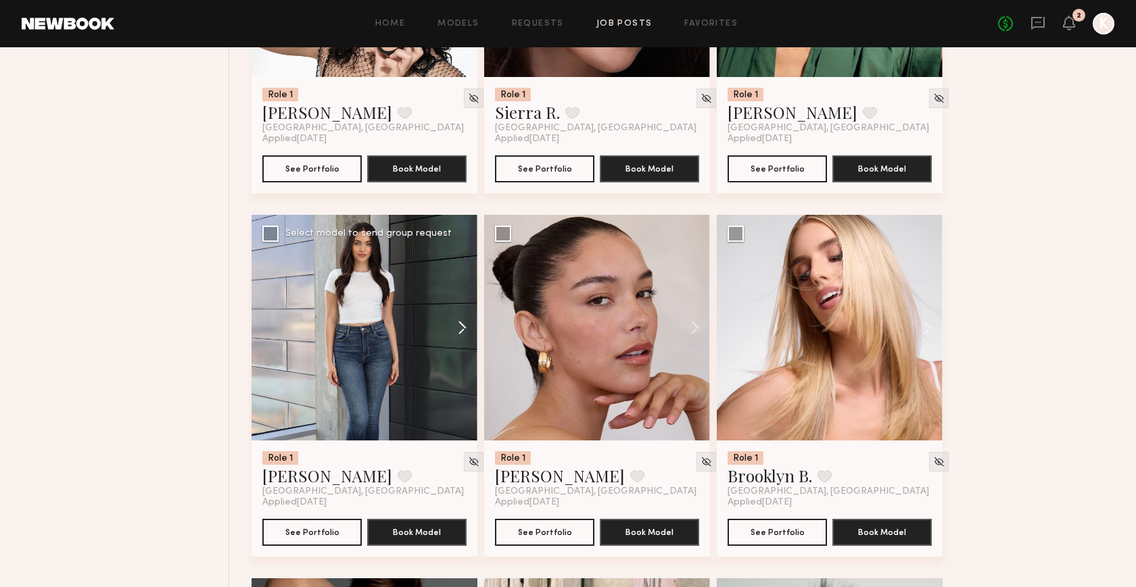
click at [460, 322] on button at bounding box center [455, 328] width 43 height 226
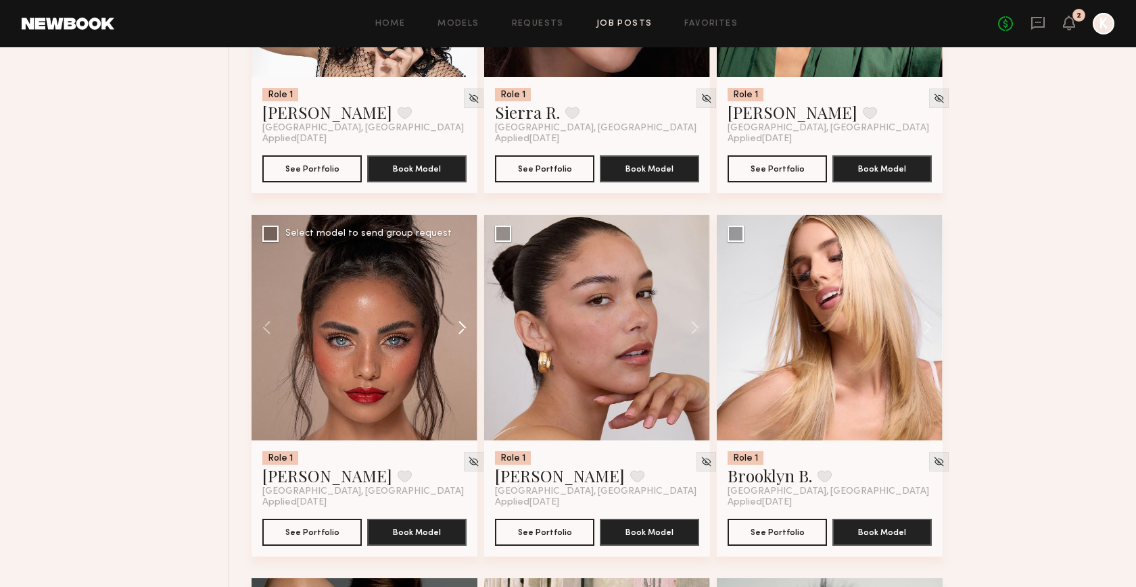
click at [460, 322] on button at bounding box center [455, 328] width 43 height 226
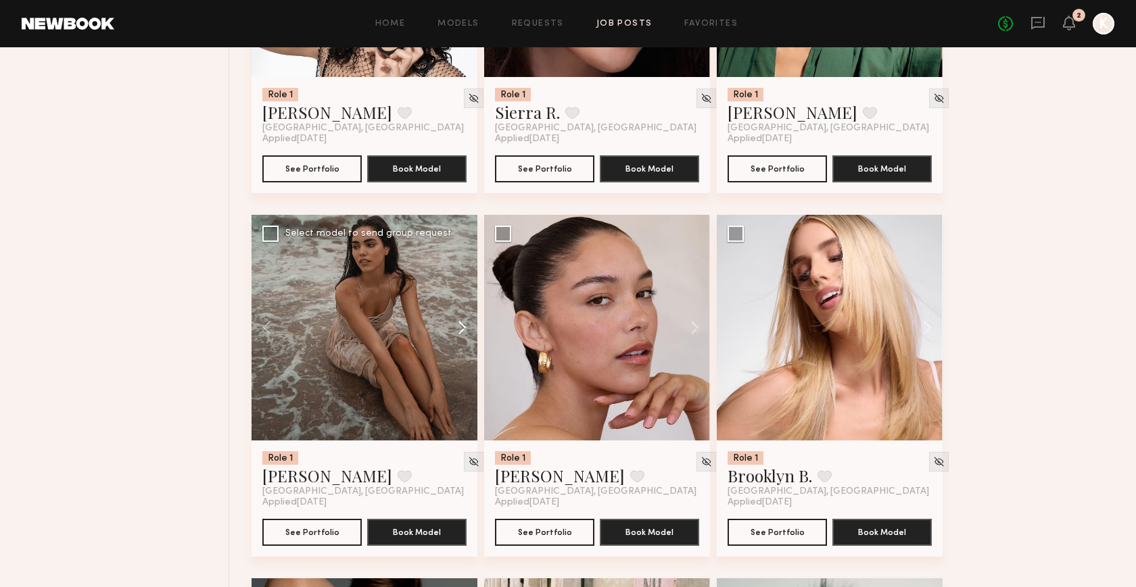
click at [460, 322] on button at bounding box center [455, 328] width 43 height 226
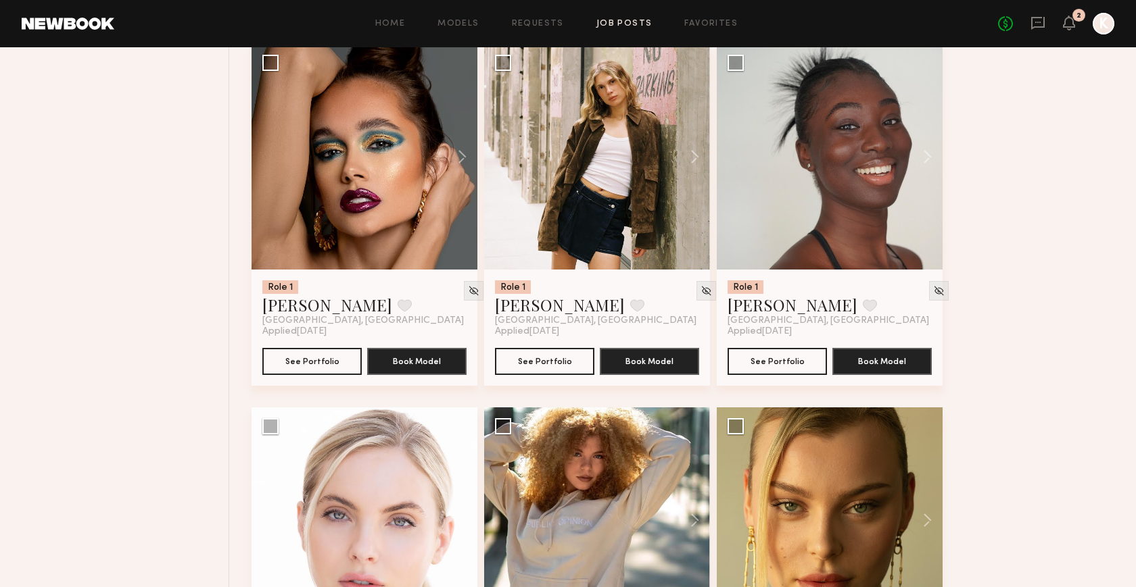
scroll to position [2236, 0]
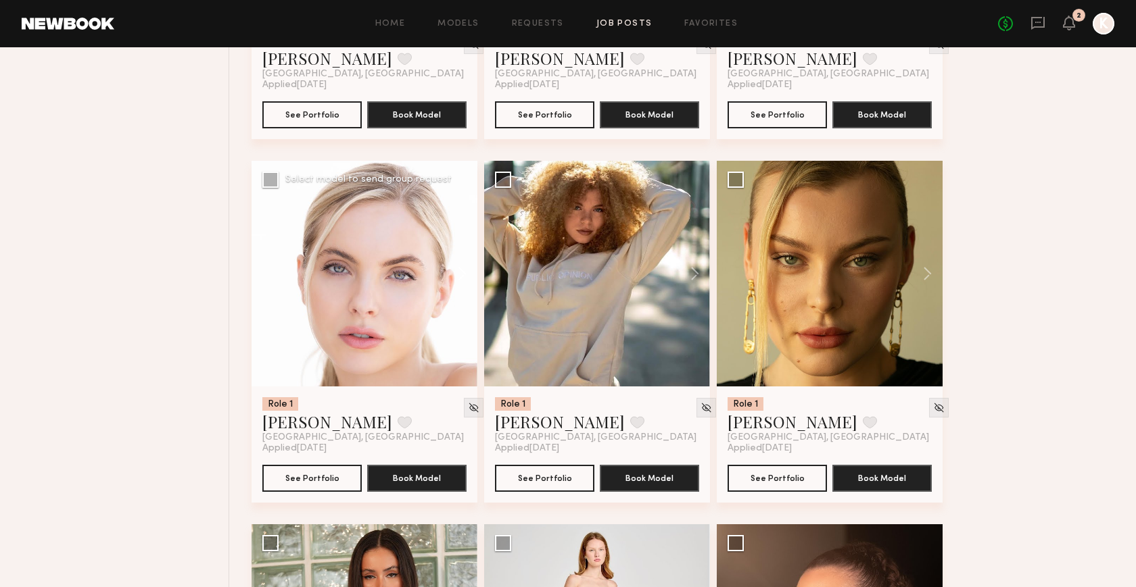
click at [470, 274] on button at bounding box center [455, 274] width 43 height 226
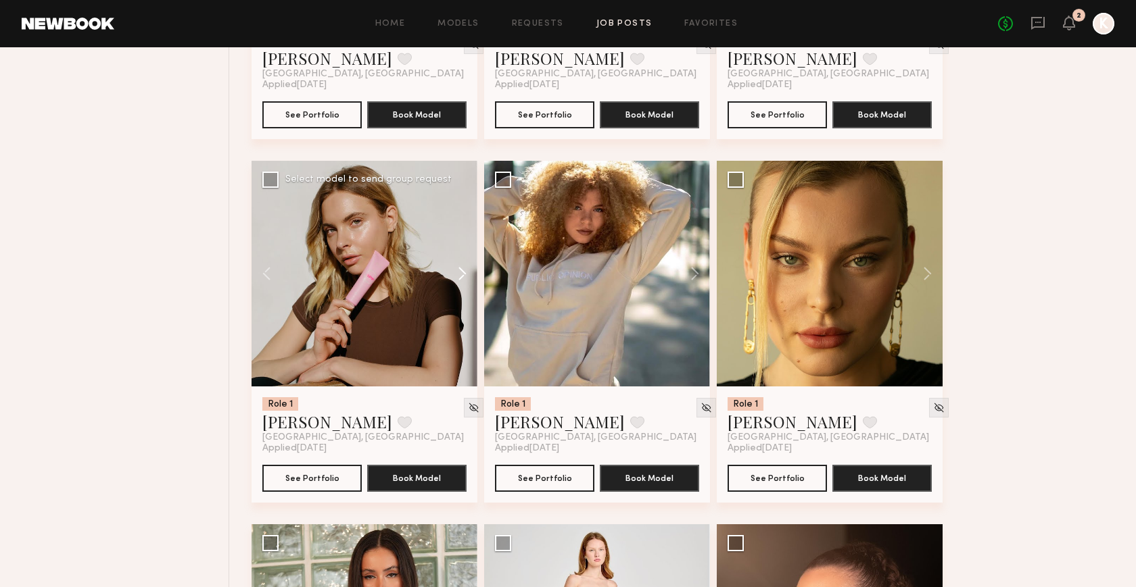
click at [466, 274] on button at bounding box center [455, 274] width 43 height 226
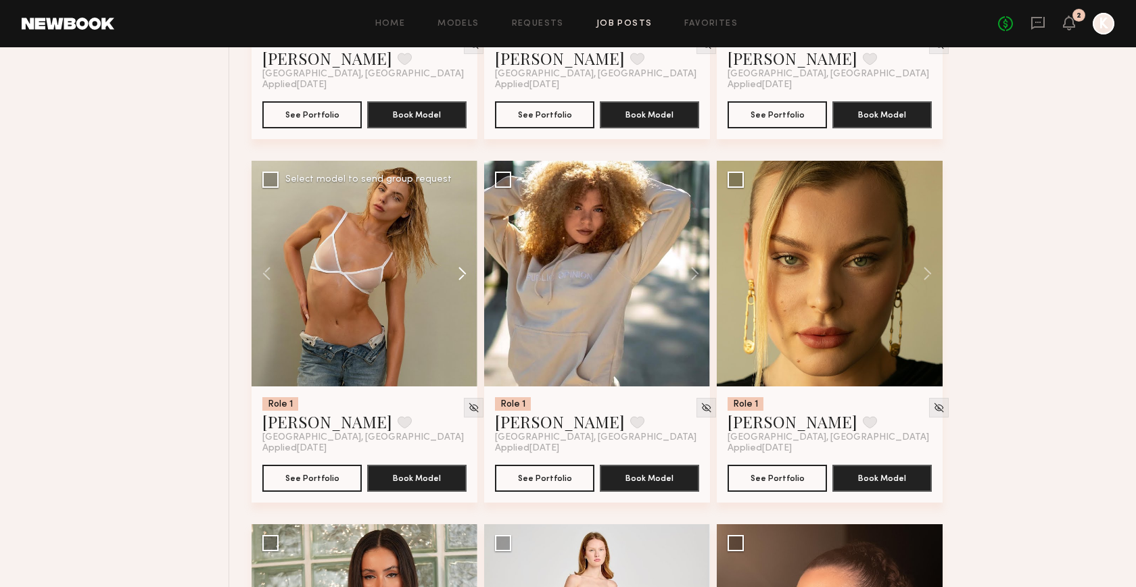
click at [466, 274] on button at bounding box center [455, 274] width 43 height 226
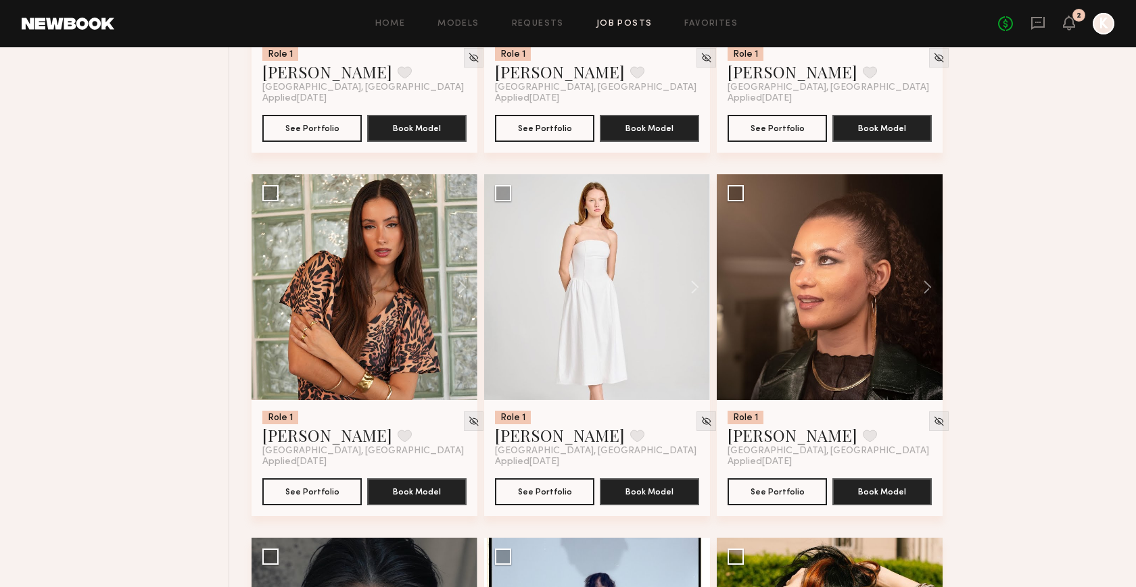
scroll to position [2672, 0]
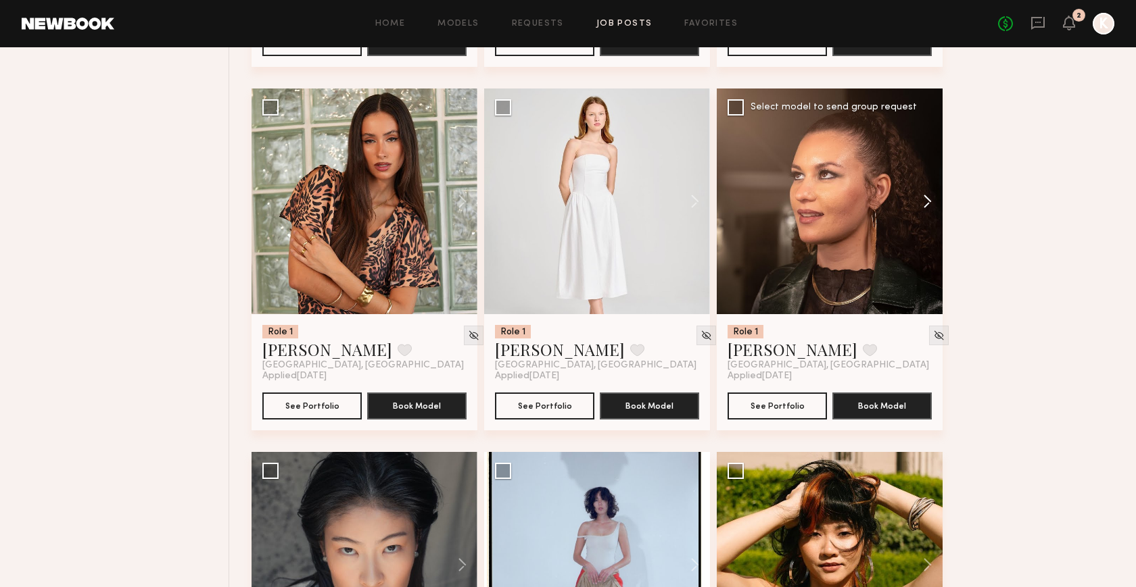
click at [928, 204] on button at bounding box center [920, 202] width 43 height 226
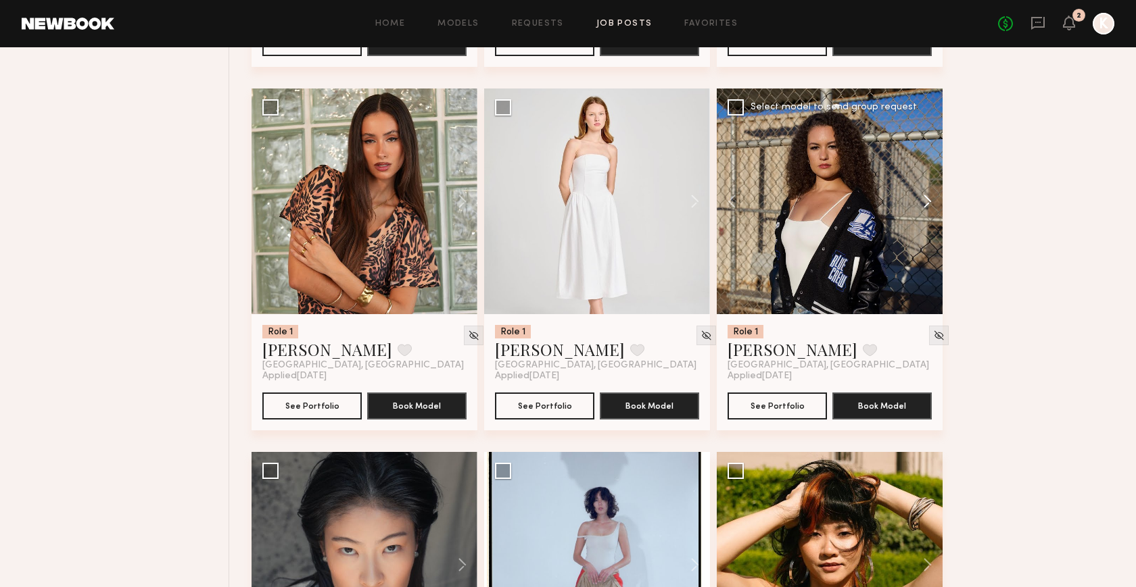
click at [928, 204] on button at bounding box center [920, 202] width 43 height 226
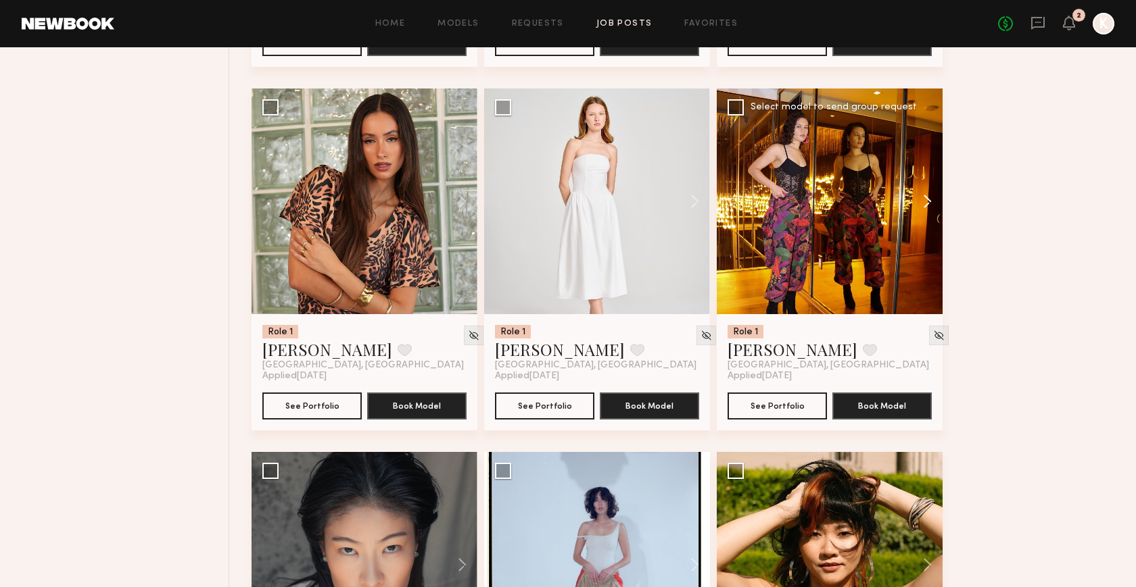
click at [928, 204] on button at bounding box center [920, 202] width 43 height 226
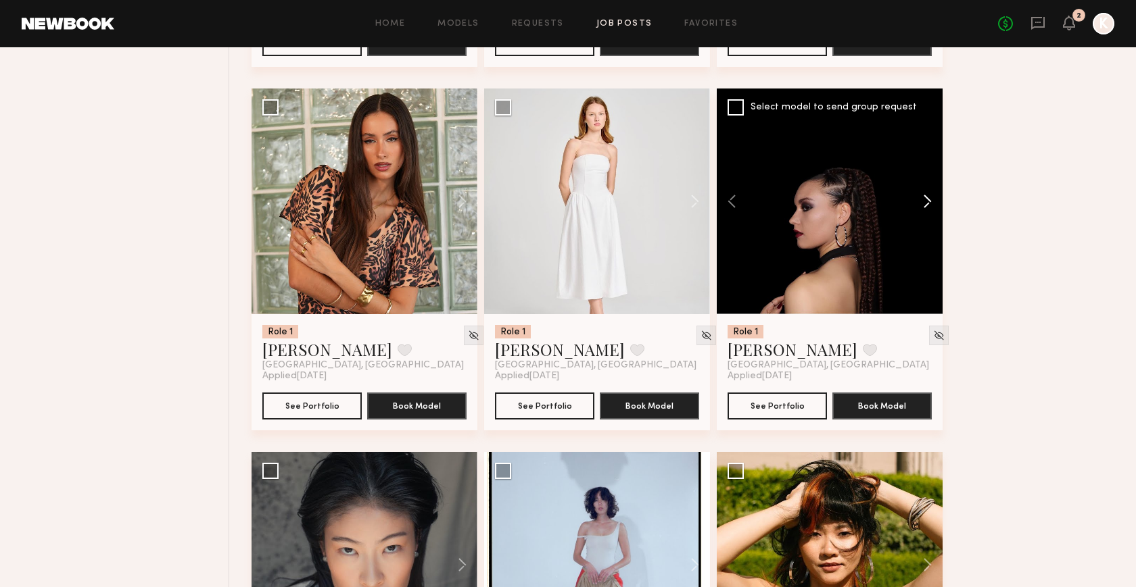
click at [928, 204] on button at bounding box center [920, 202] width 43 height 226
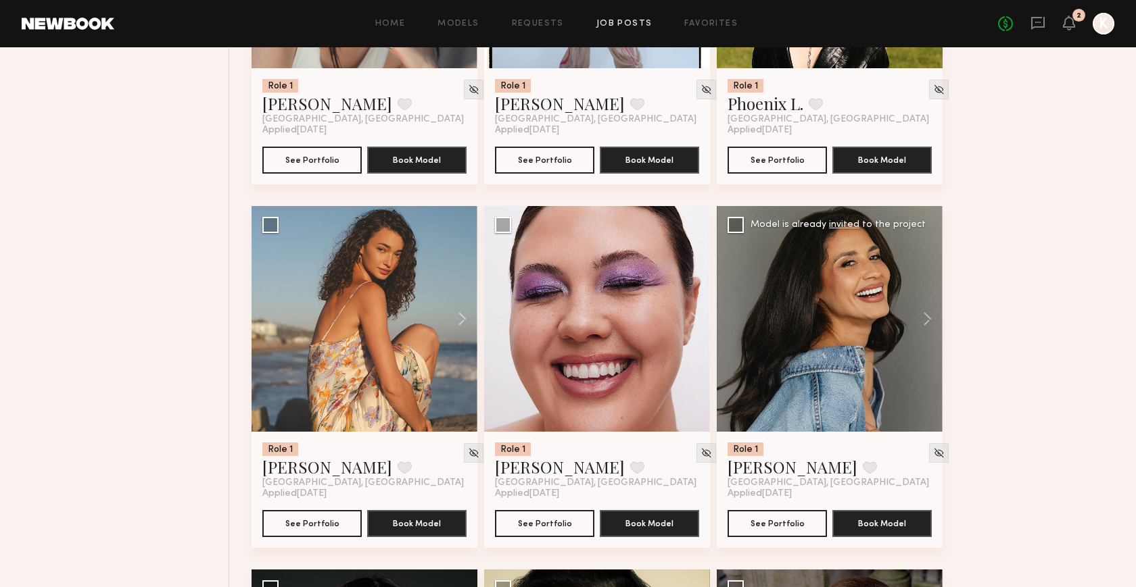
scroll to position [3386, 0]
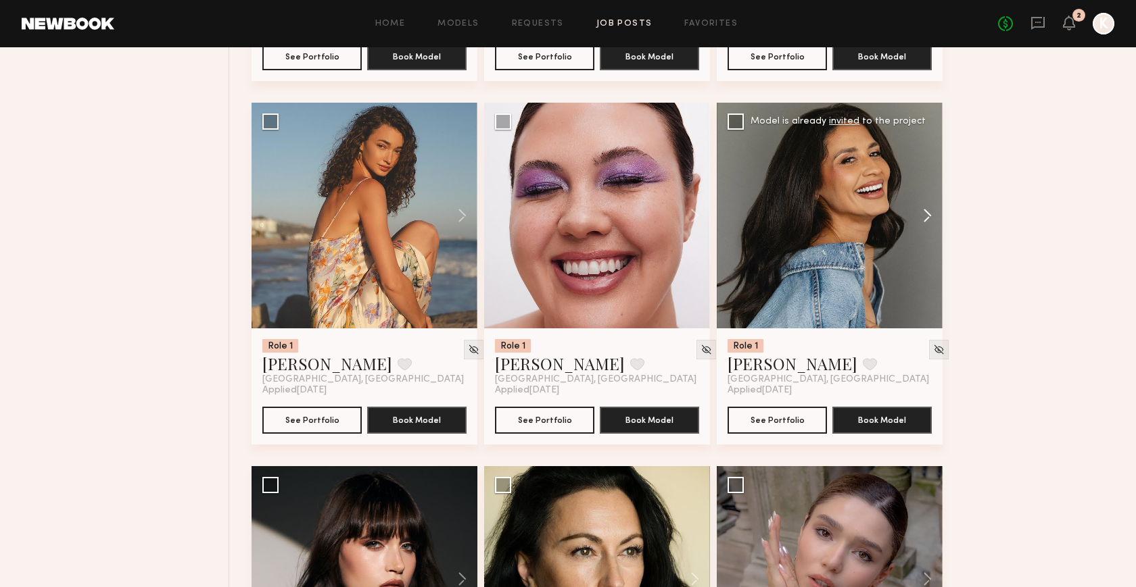
click at [928, 209] on button at bounding box center [920, 216] width 43 height 226
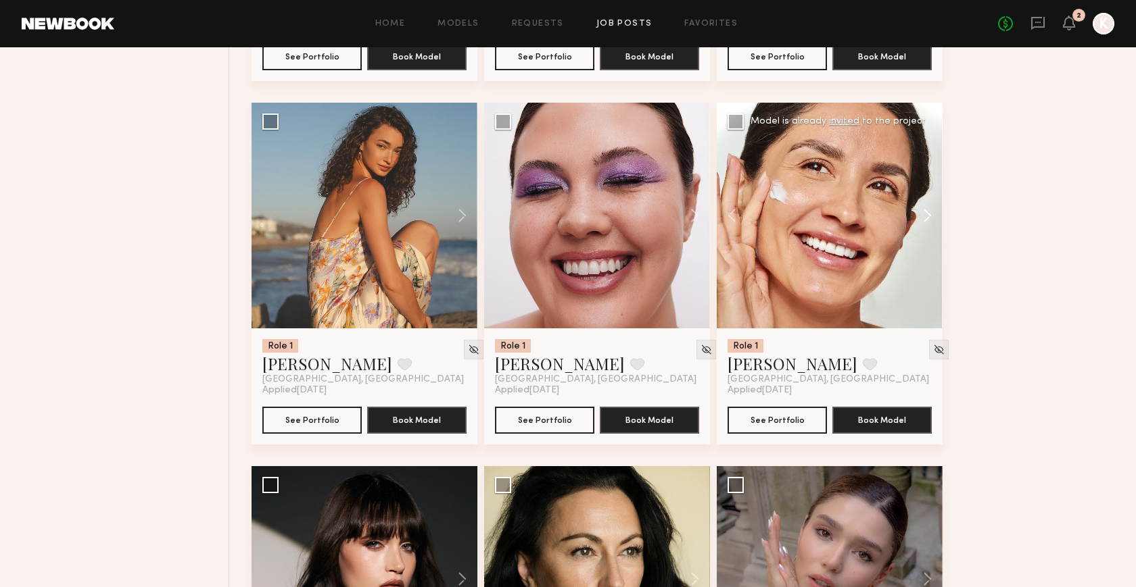
click at [928, 210] on button at bounding box center [920, 216] width 43 height 226
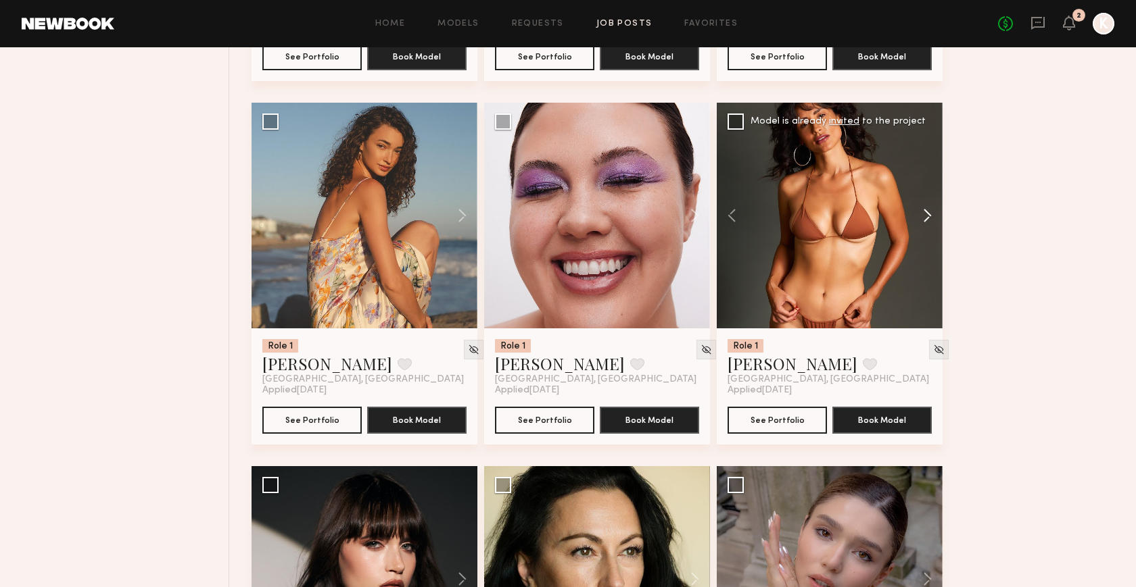
click at [928, 210] on button at bounding box center [920, 216] width 43 height 226
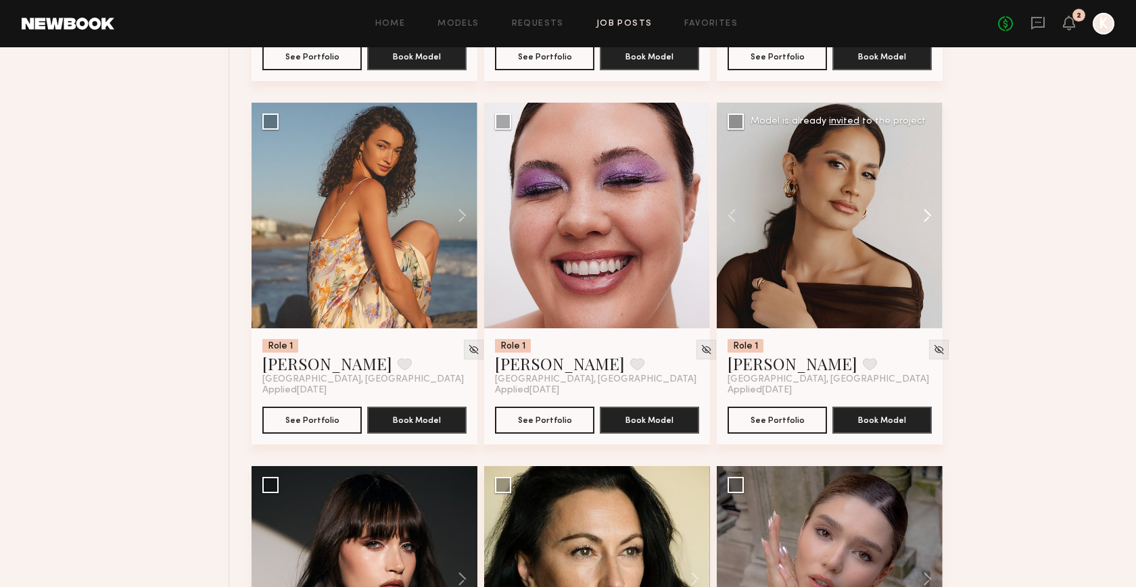
click at [928, 210] on button at bounding box center [920, 216] width 43 height 226
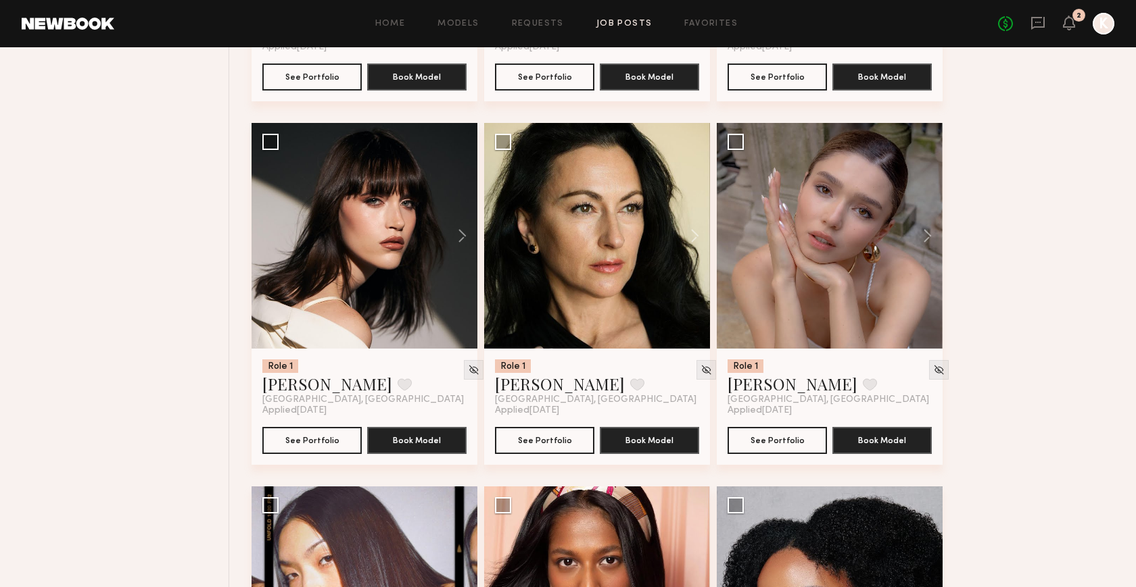
scroll to position [3726, 0]
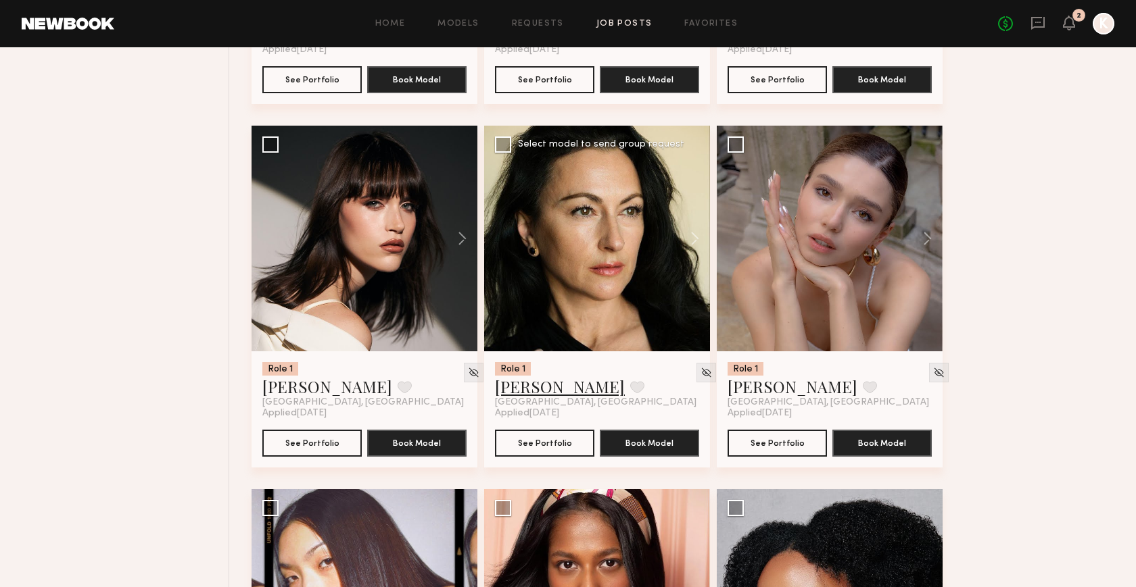
click at [510, 392] on link "Inga S." at bounding box center [560, 387] width 130 height 22
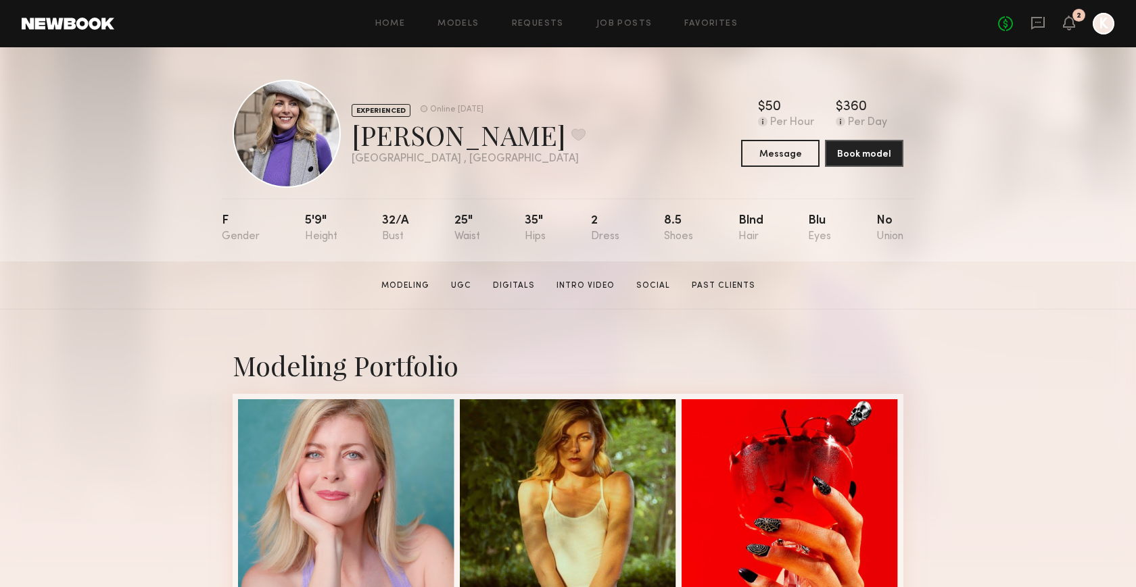
click at [1080, 20] on div "2" at bounding box center [1078, 15] width 13 height 13
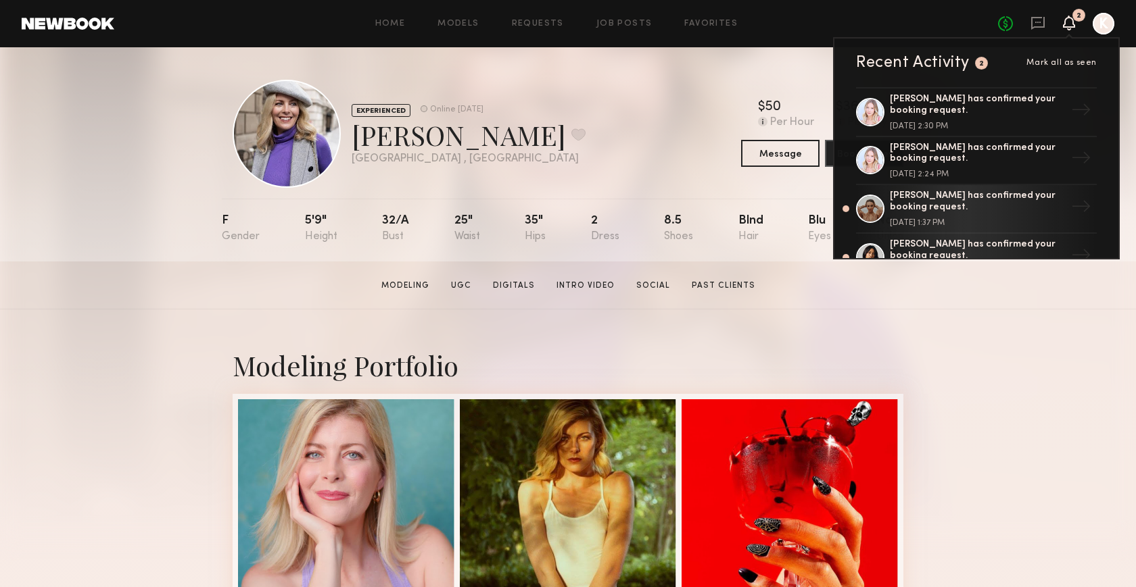
click at [1072, 16] on icon at bounding box center [1069, 23] width 12 height 15
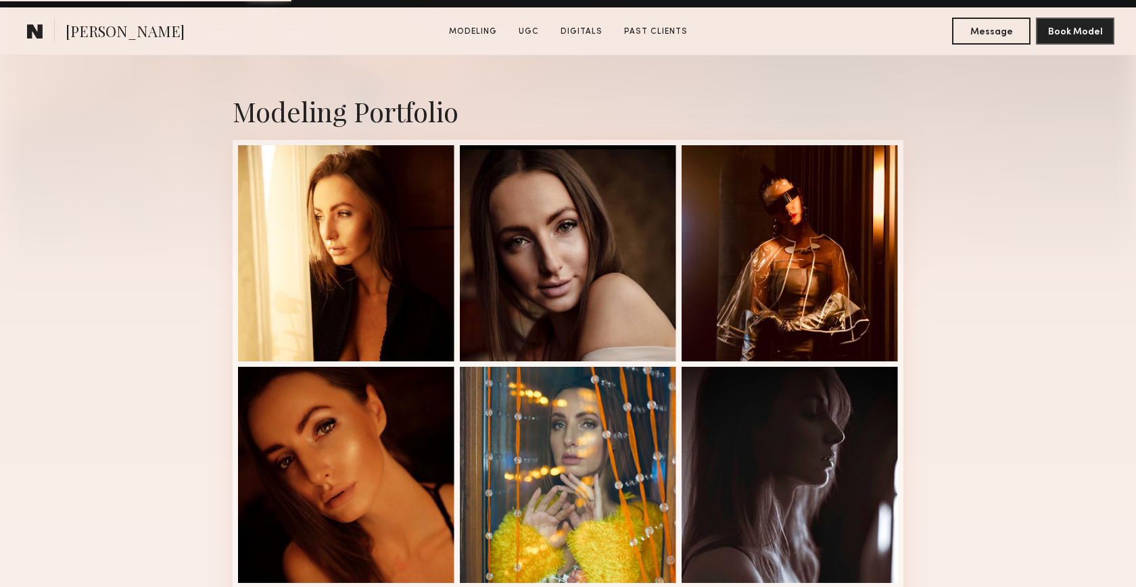
scroll to position [296, 0]
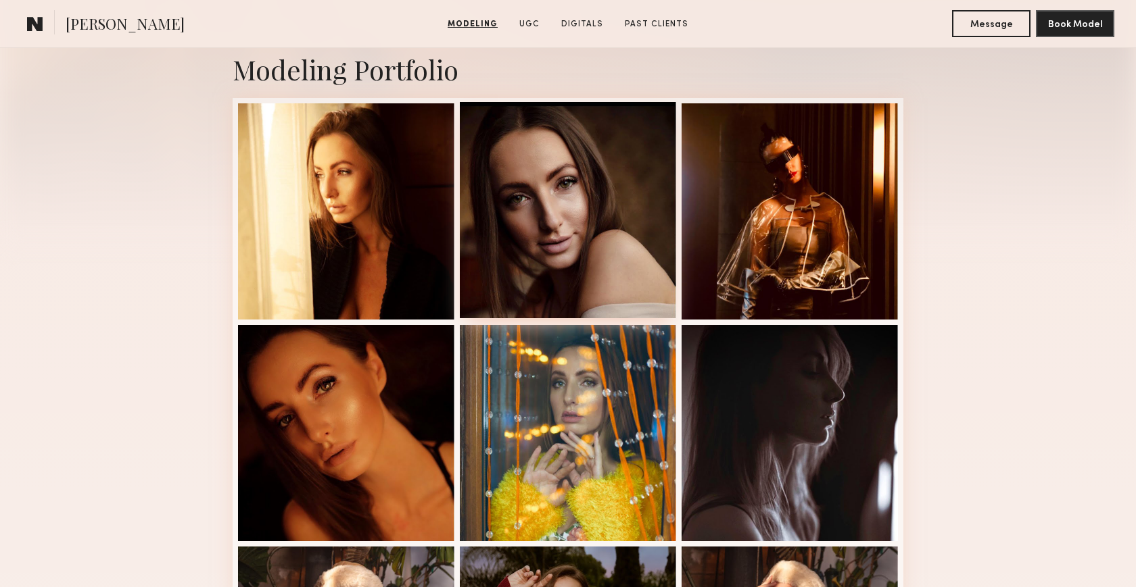
click at [592, 242] on div at bounding box center [568, 210] width 216 height 216
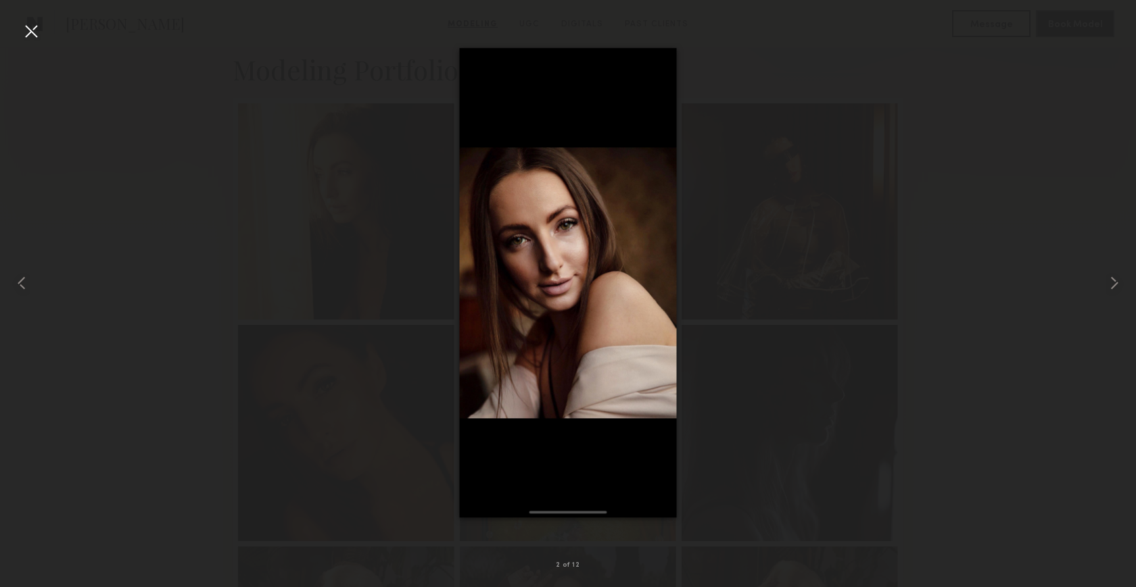
click at [954, 89] on div at bounding box center [568, 283] width 1136 height 523
click at [20, 31] on div "2 of 12" at bounding box center [568, 293] width 1136 height 587
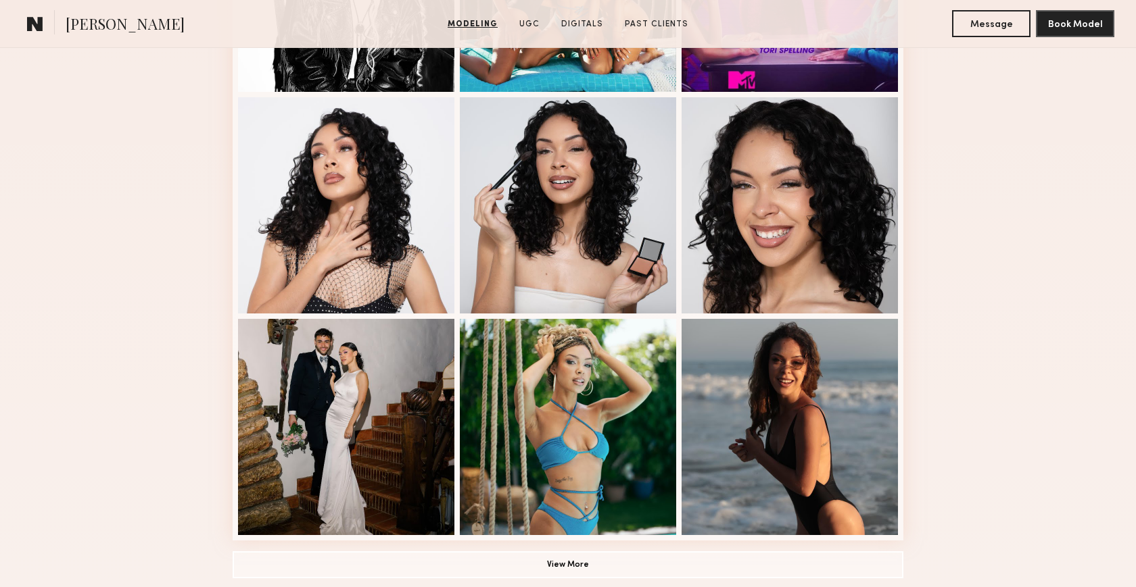
scroll to position [752, 0]
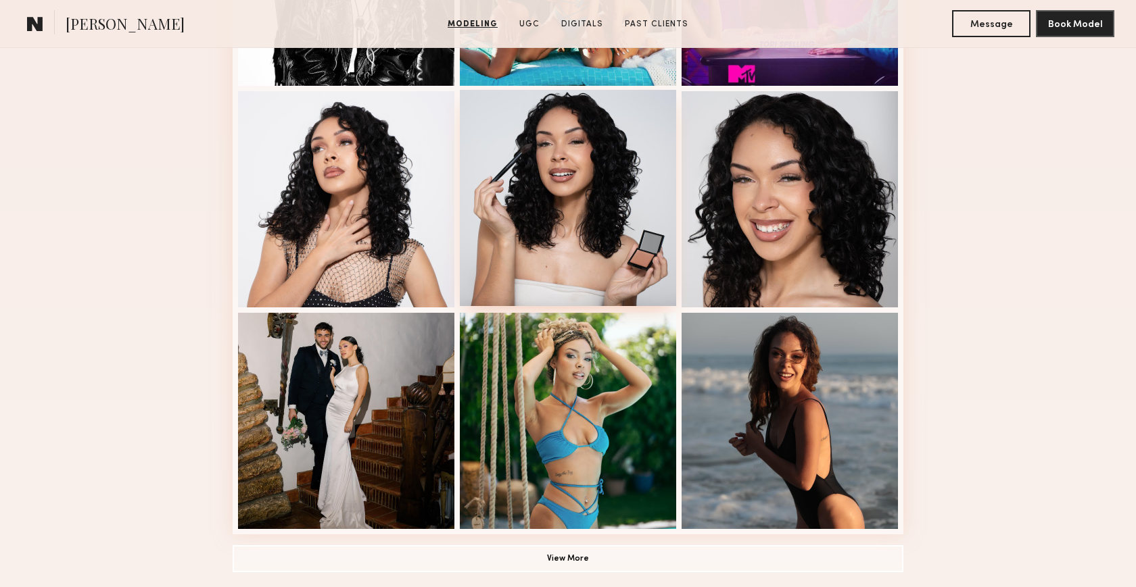
click at [581, 224] on div at bounding box center [568, 198] width 216 height 216
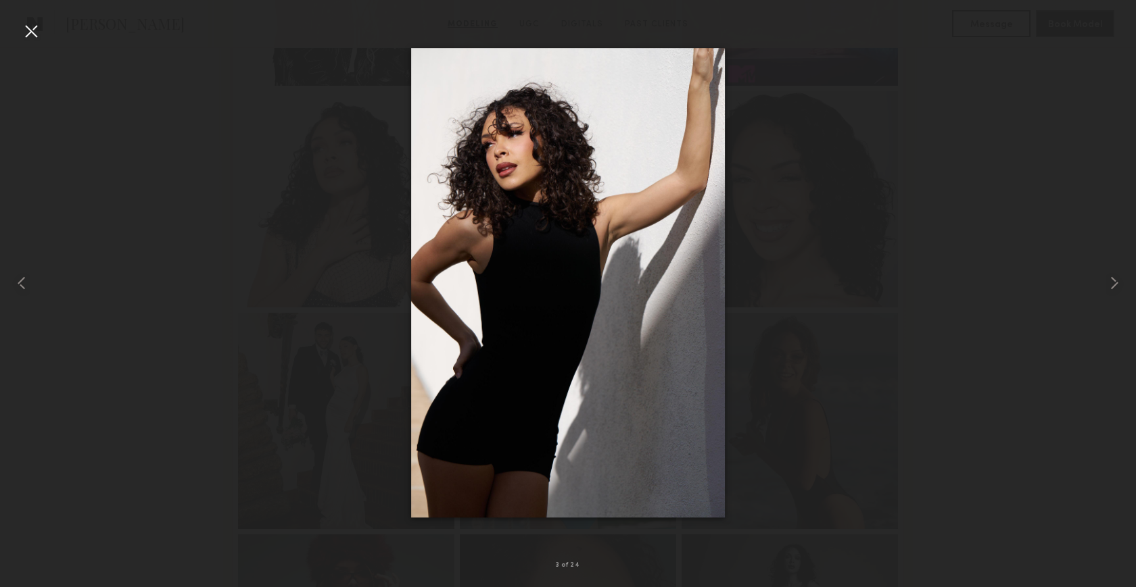
click at [950, 155] on div at bounding box center [568, 283] width 1136 height 523
click at [34, 22] on div at bounding box center [31, 31] width 22 height 22
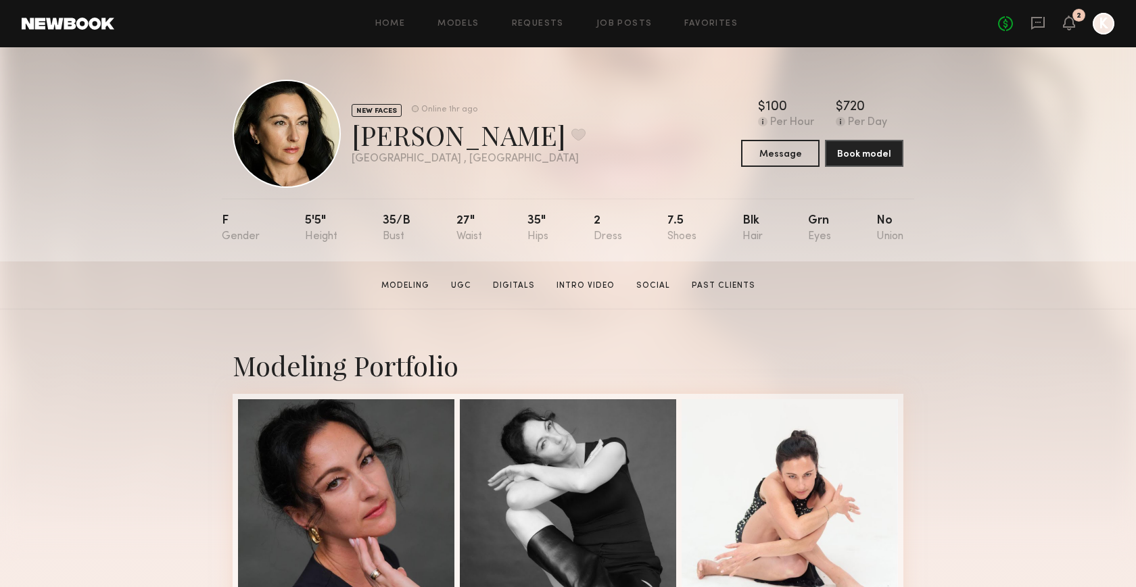
click at [656, 20] on div "Home Models Requests Job Posts Favorites Sign Out" at bounding box center [556, 24] width 884 height 9
click at [643, 20] on link "Job Posts" at bounding box center [624, 24] width 56 height 9
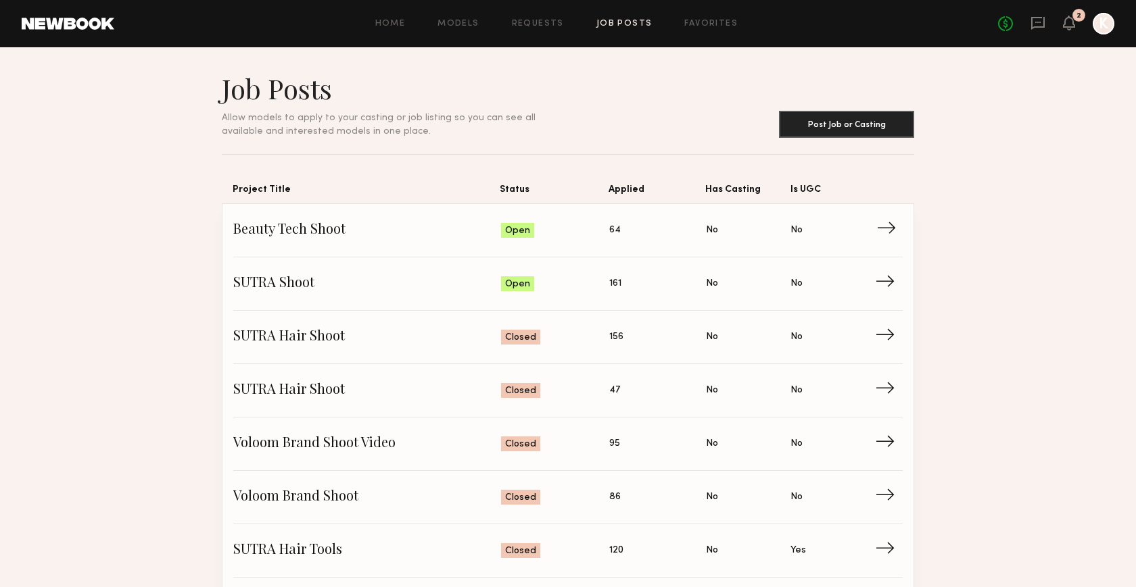
click at [608, 233] on span "Status: Open" at bounding box center [555, 230] width 109 height 20
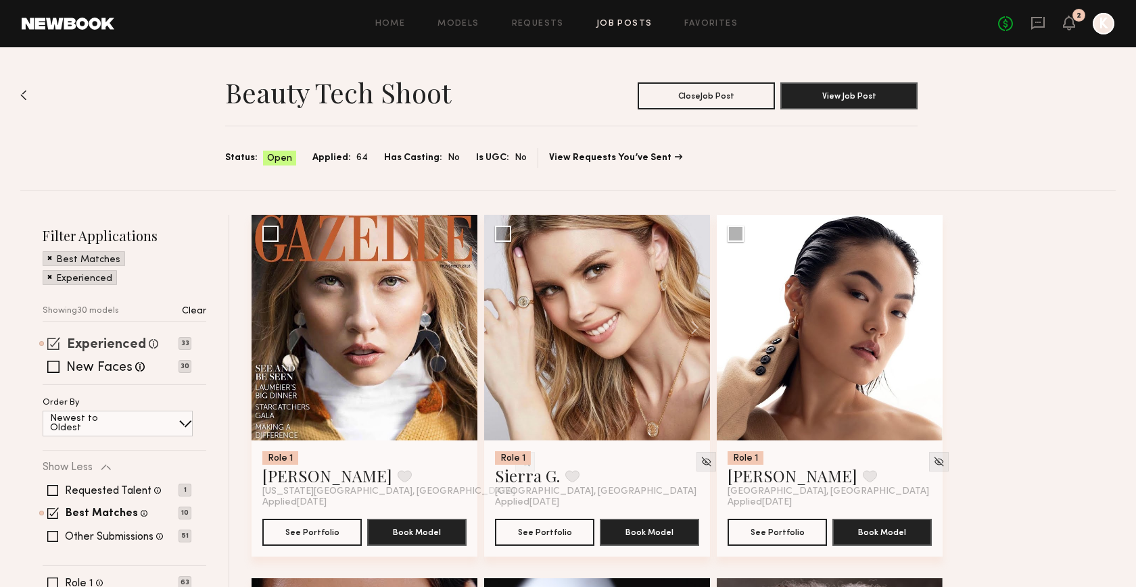
click at [108, 339] on label "Experienced" at bounding box center [106, 346] width 79 height 14
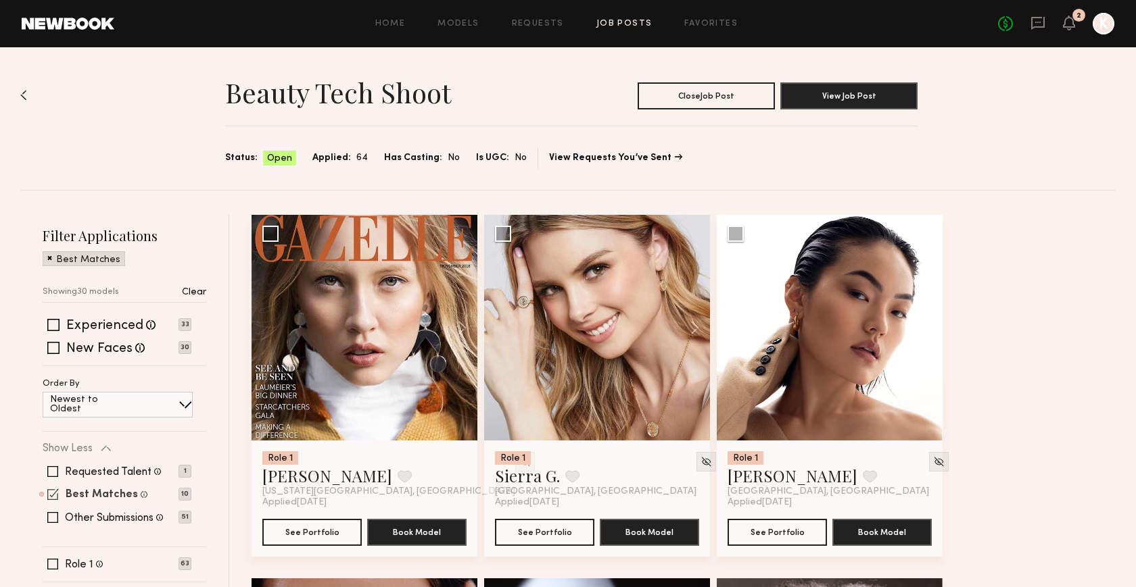
click at [94, 498] on label "Best Matches" at bounding box center [102, 495] width 72 height 11
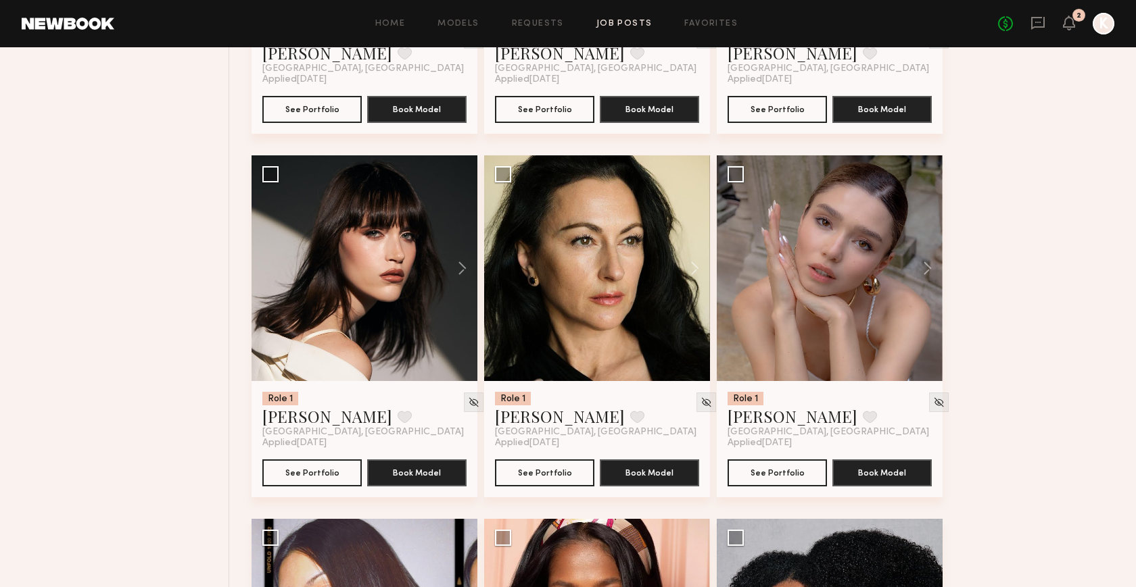
scroll to position [3747, 0]
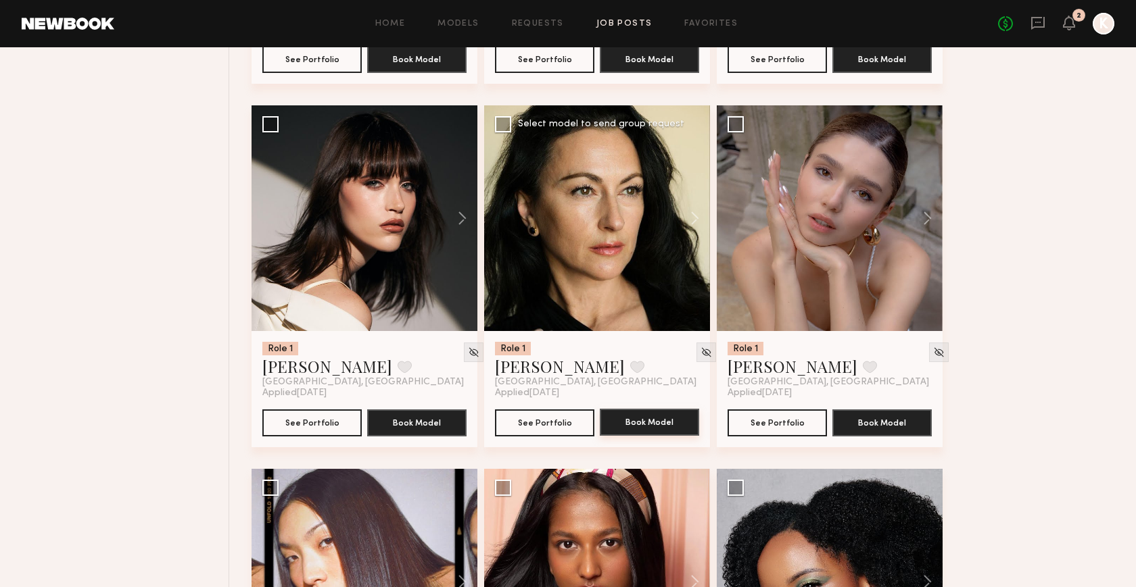
click at [629, 417] on button "Book Model" at bounding box center [649, 422] width 99 height 27
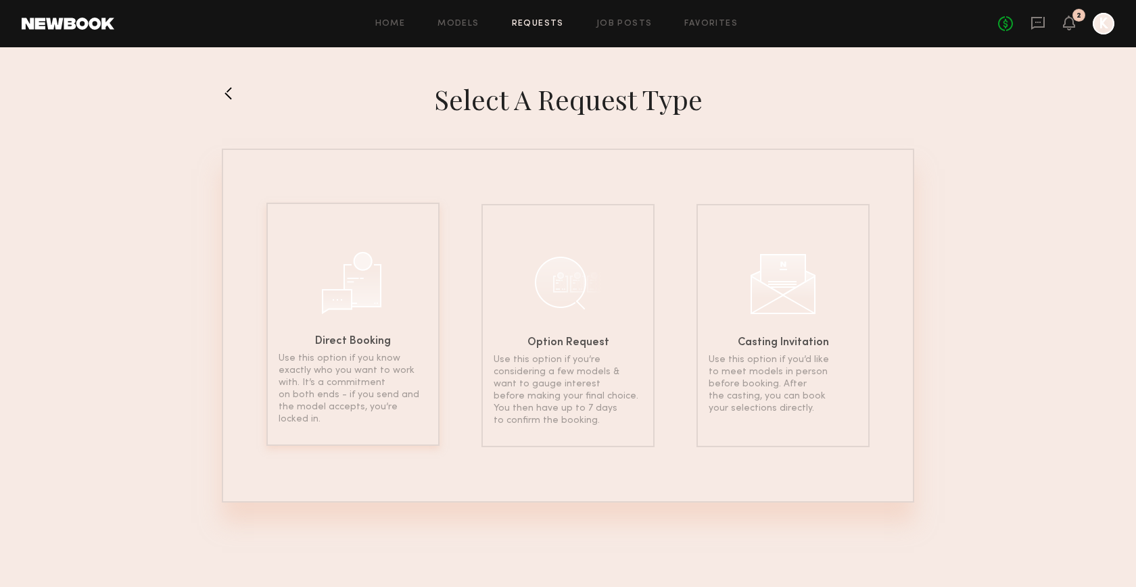
click at [366, 337] on h6 "Direct Booking" at bounding box center [353, 342] width 76 height 11
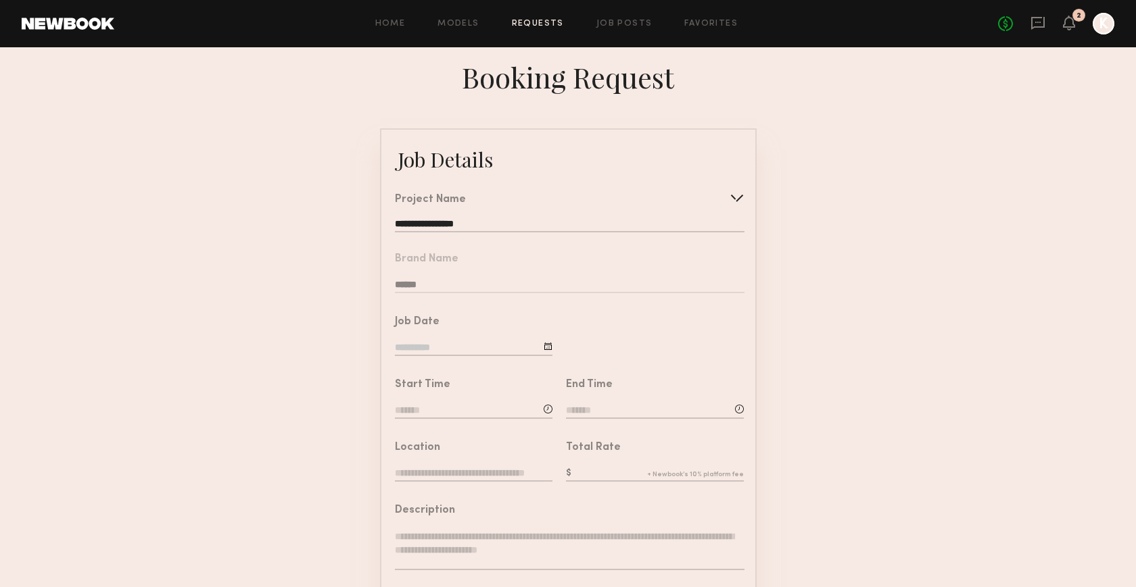
click at [458, 349] on input at bounding box center [474, 348] width 158 height 15
click at [492, 476] on span "14" at bounding box center [500, 479] width 22 height 22
type input "**********"
click at [468, 410] on input at bounding box center [474, 411] width 158 height 15
click at [450, 458] on input "text" at bounding box center [433, 468] width 50 height 24
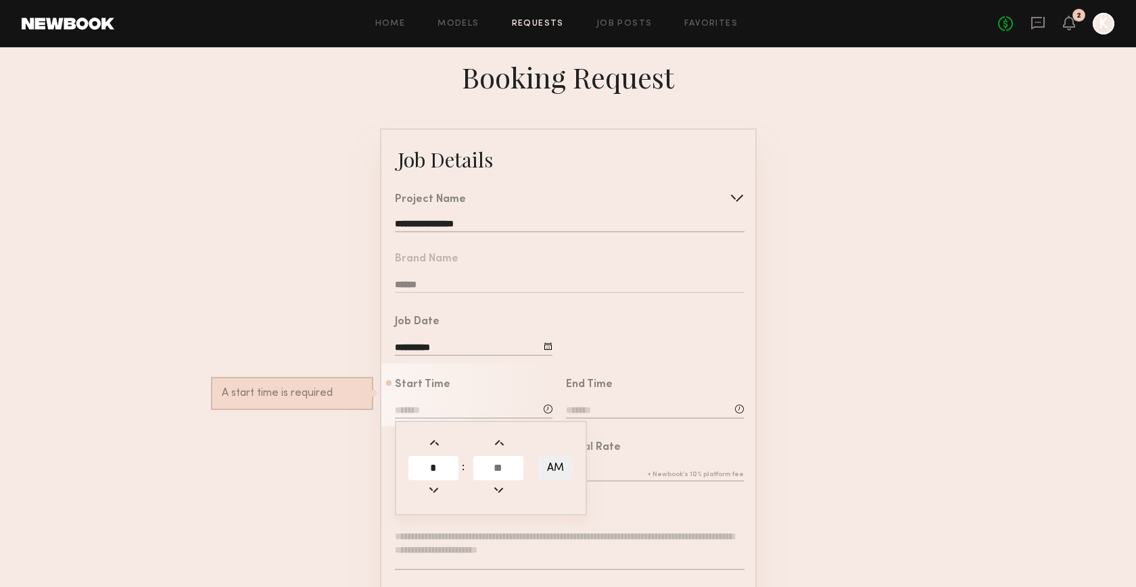
type input "*"
click at [491, 471] on input "text" at bounding box center [498, 468] width 50 height 24
type input "**"
type input "*******"
type input "**"
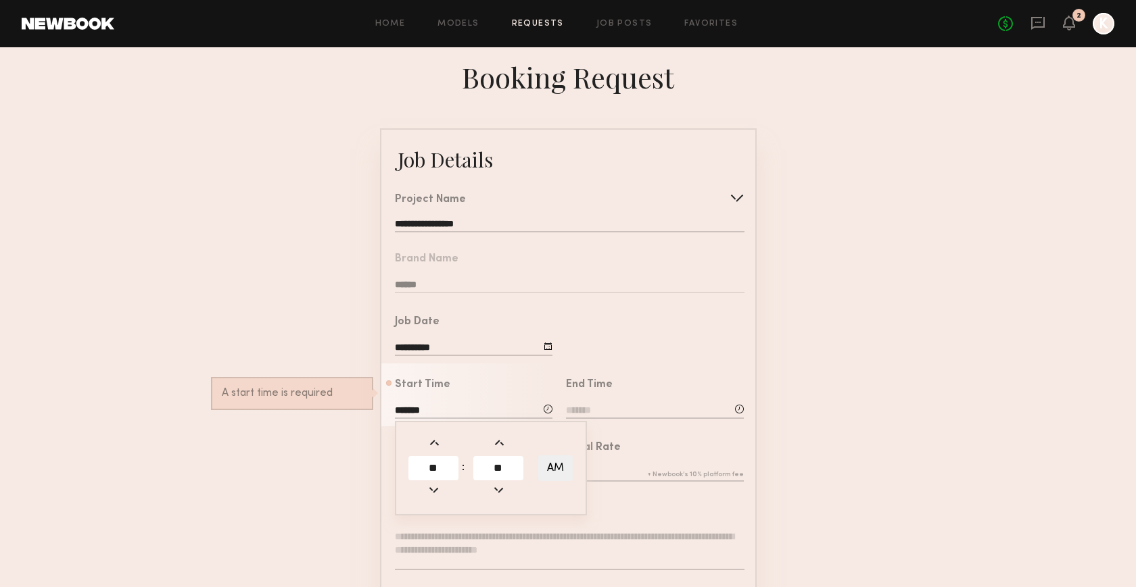
click at [590, 408] on input at bounding box center [655, 411] width 178 height 15
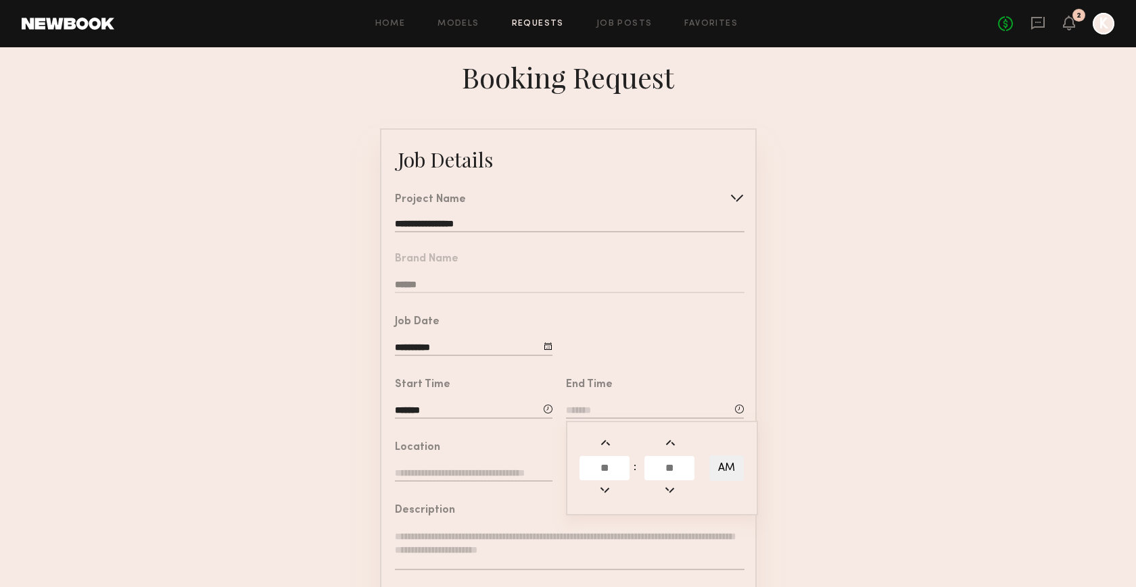
click at [600, 462] on input "text" at bounding box center [604, 468] width 50 height 24
type input "**"
click at [672, 467] on input "text" at bounding box center [669, 468] width 50 height 24
type input "**"
type input "********"
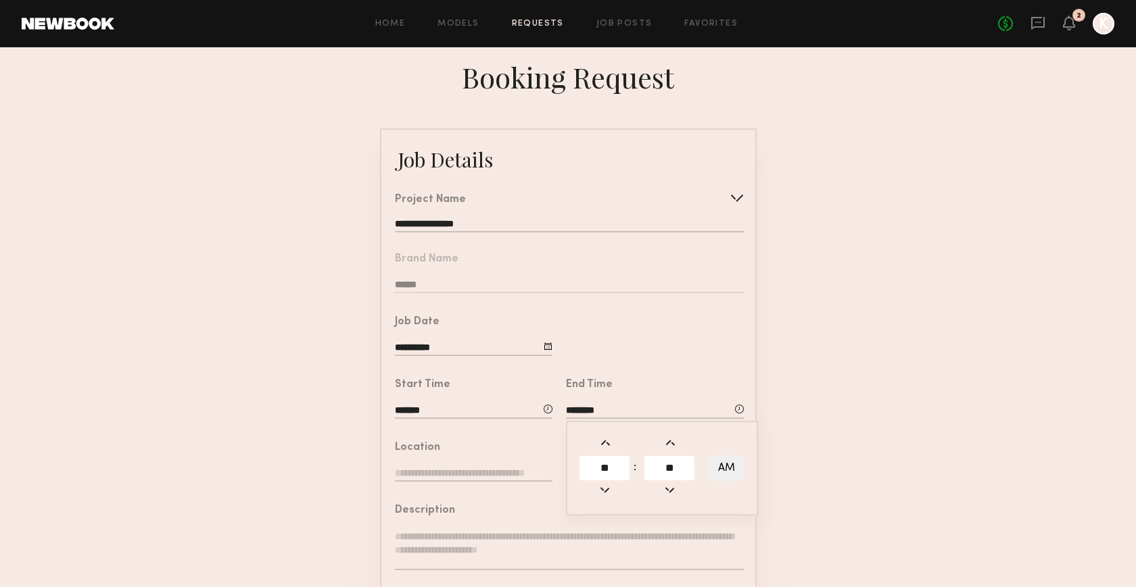
click at [822, 472] on form "**********" at bounding box center [568, 504] width 1136 height 753
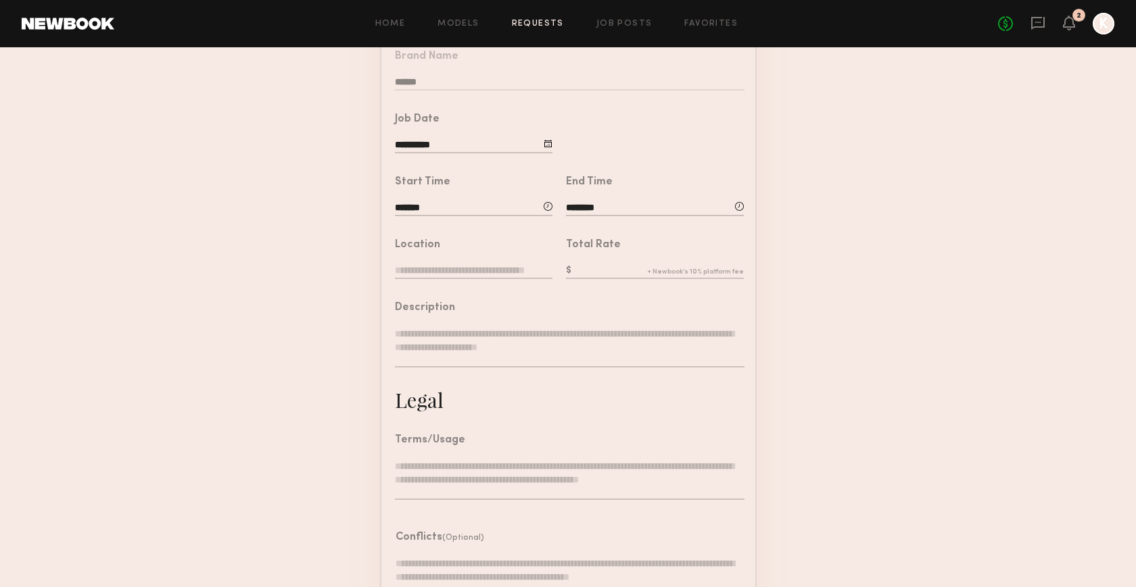
scroll to position [233, 0]
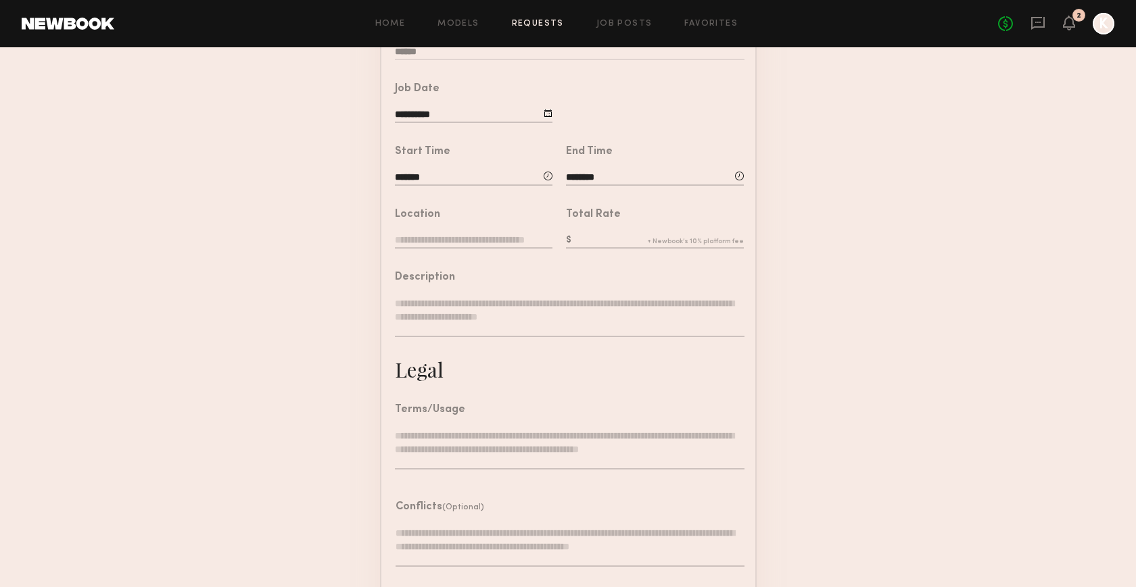
click at [484, 243] on input "text" at bounding box center [474, 241] width 158 height 15
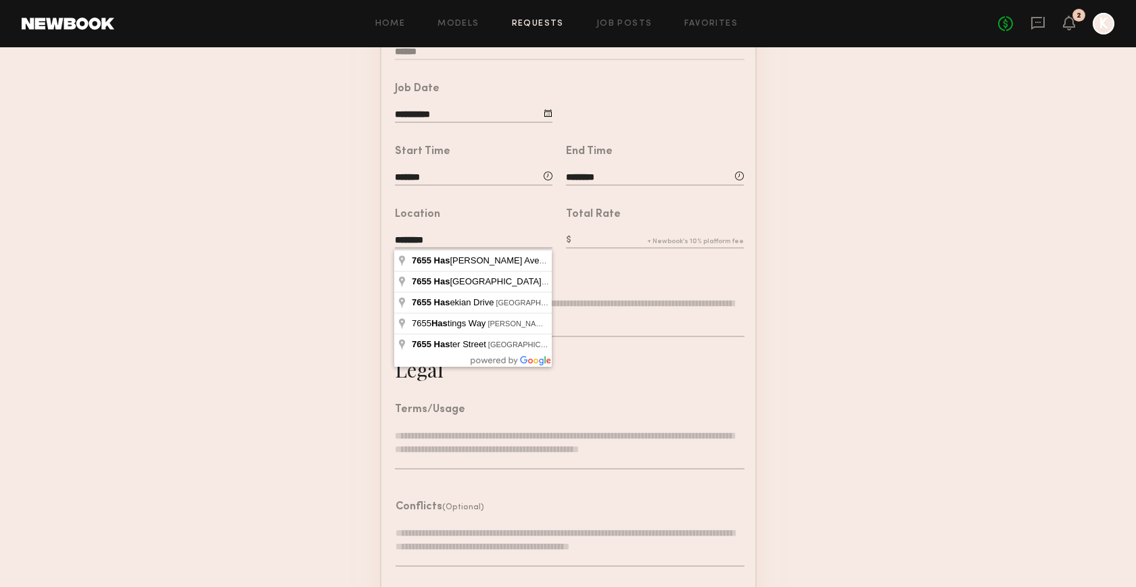
type input "**********"
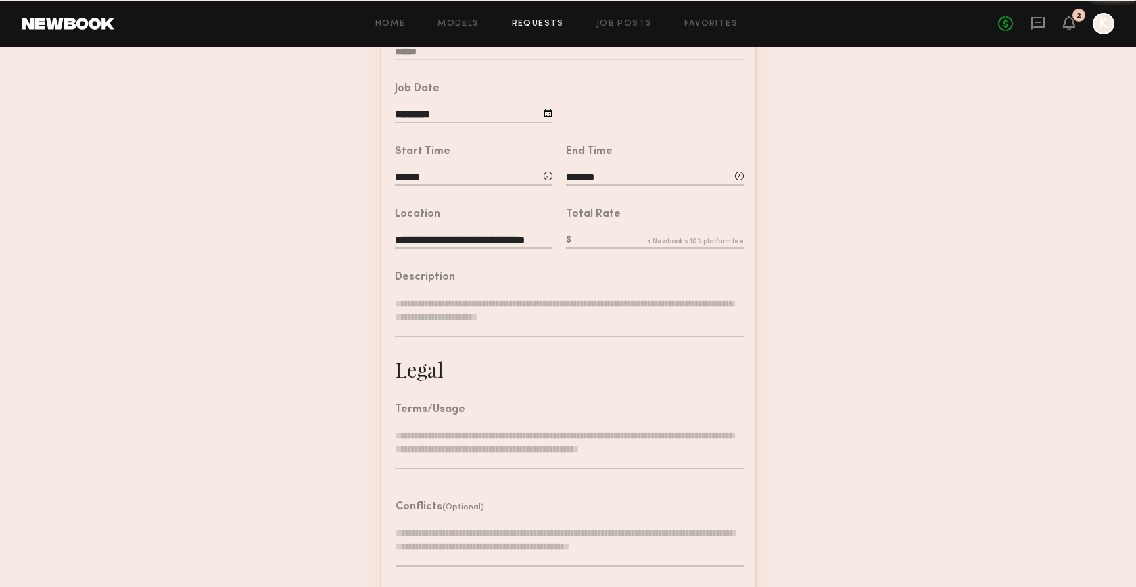
click at [599, 237] on input "text" at bounding box center [655, 241] width 178 height 15
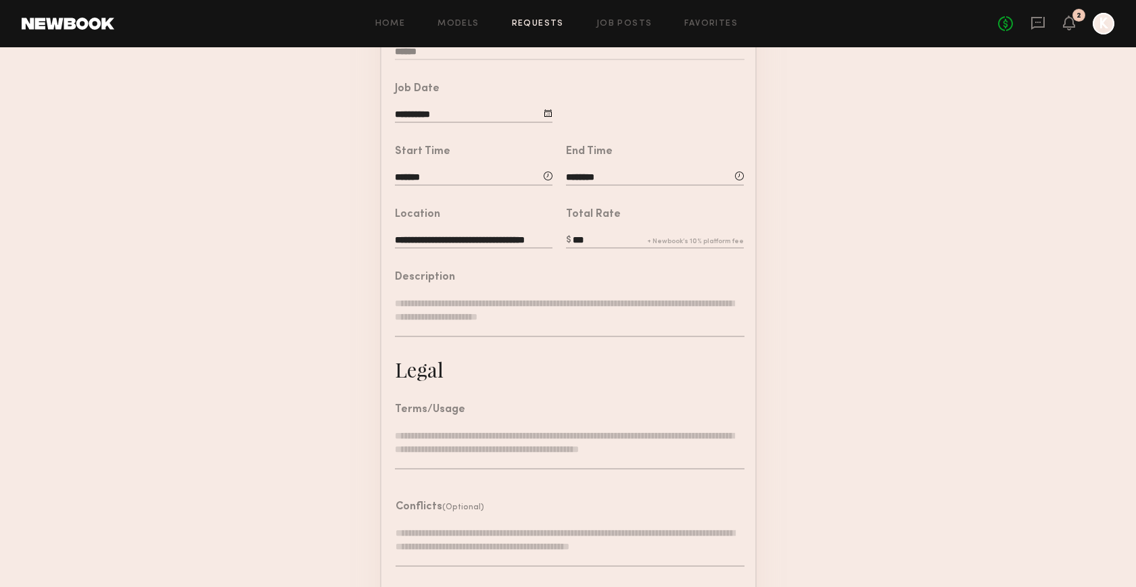
type input "***"
click at [537, 317] on textarea at bounding box center [569, 317] width 349 height 41
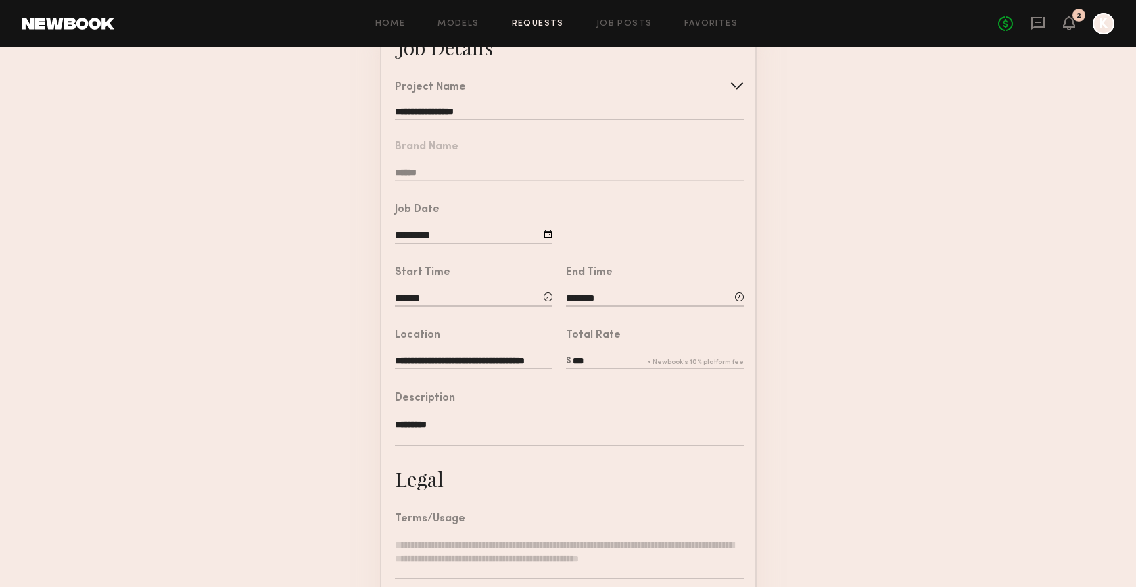
scroll to position [0, 0]
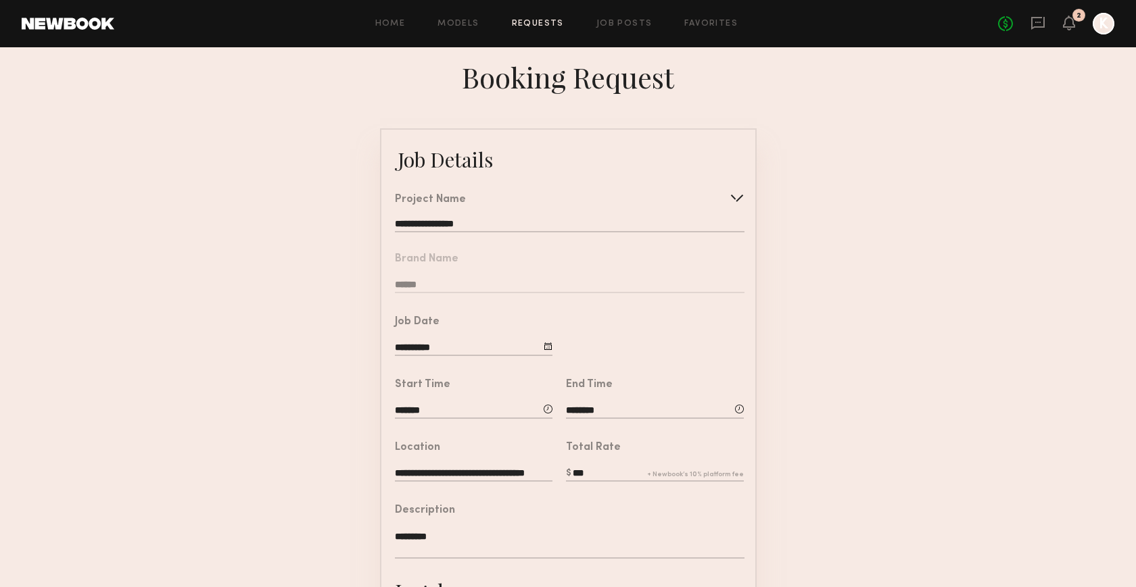
click at [539, 219] on input "**********" at bounding box center [569, 226] width 349 height 14
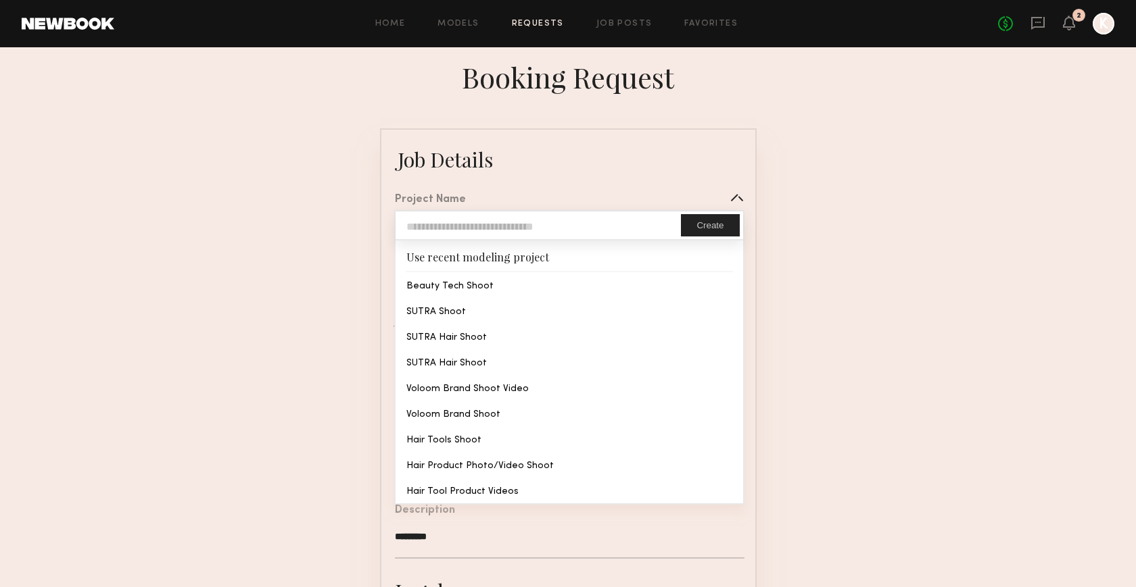
type textarea "**********"
click at [514, 279] on common-border "**********" at bounding box center [568, 499] width 377 height 742
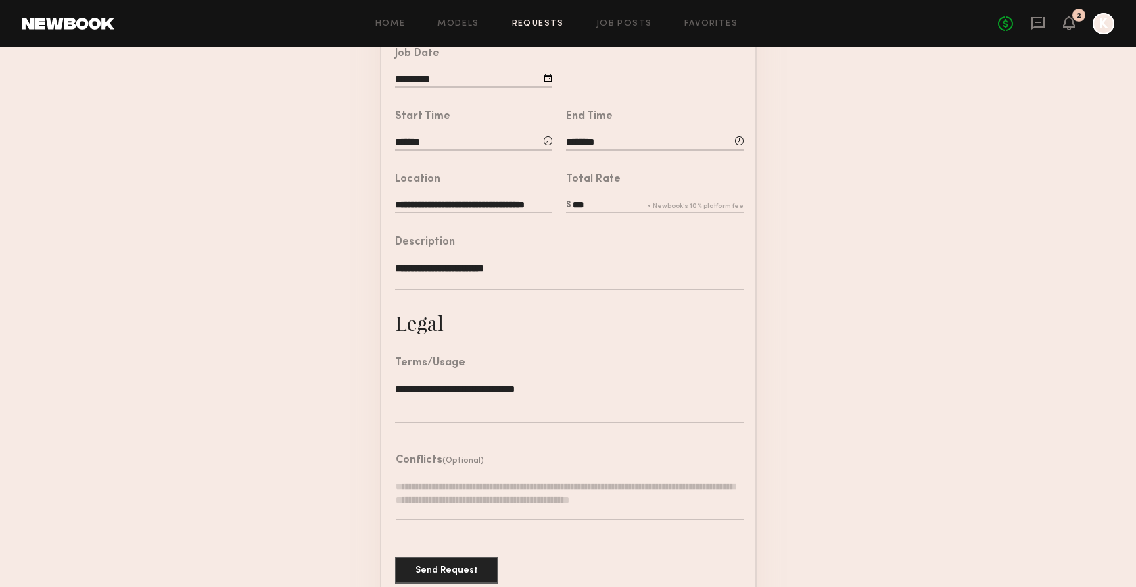
scroll to position [293, 0]
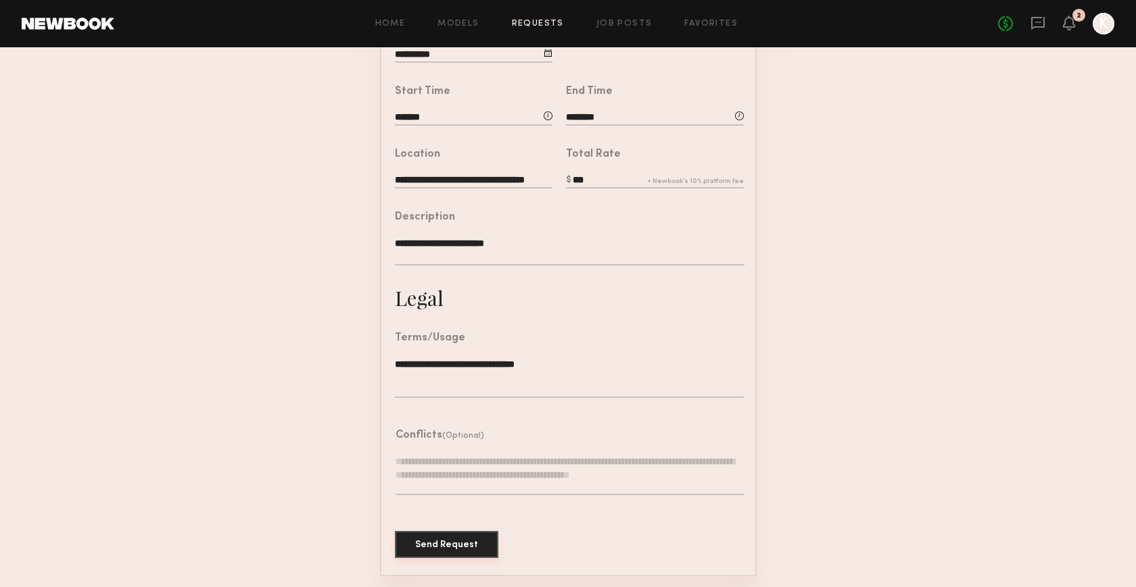
click at [470, 545] on button "Send Request" at bounding box center [446, 544] width 103 height 27
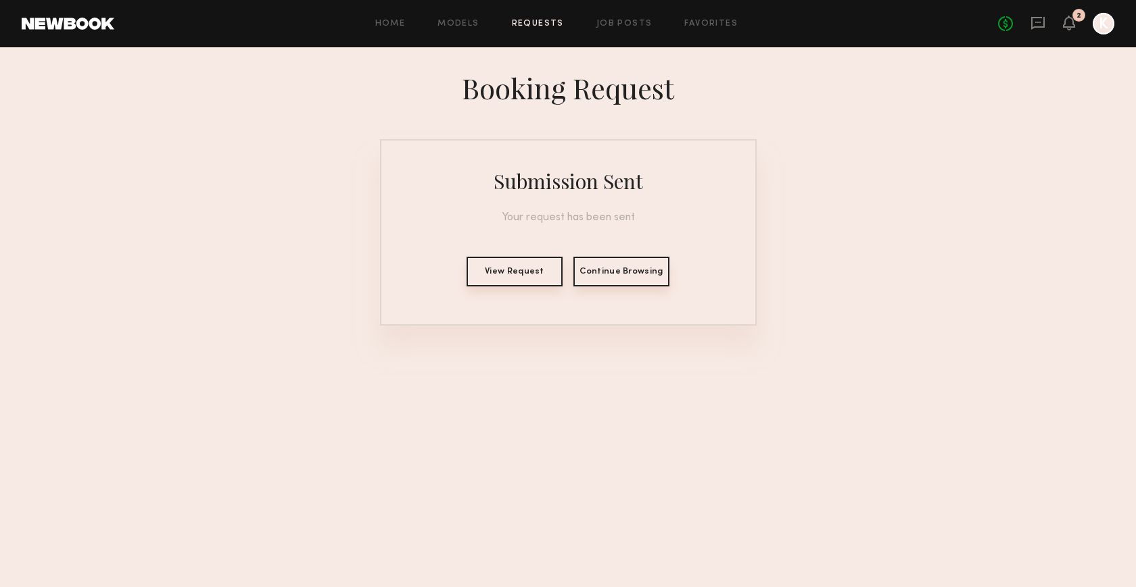
click at [527, 283] on button "View Request" at bounding box center [514, 272] width 96 height 30
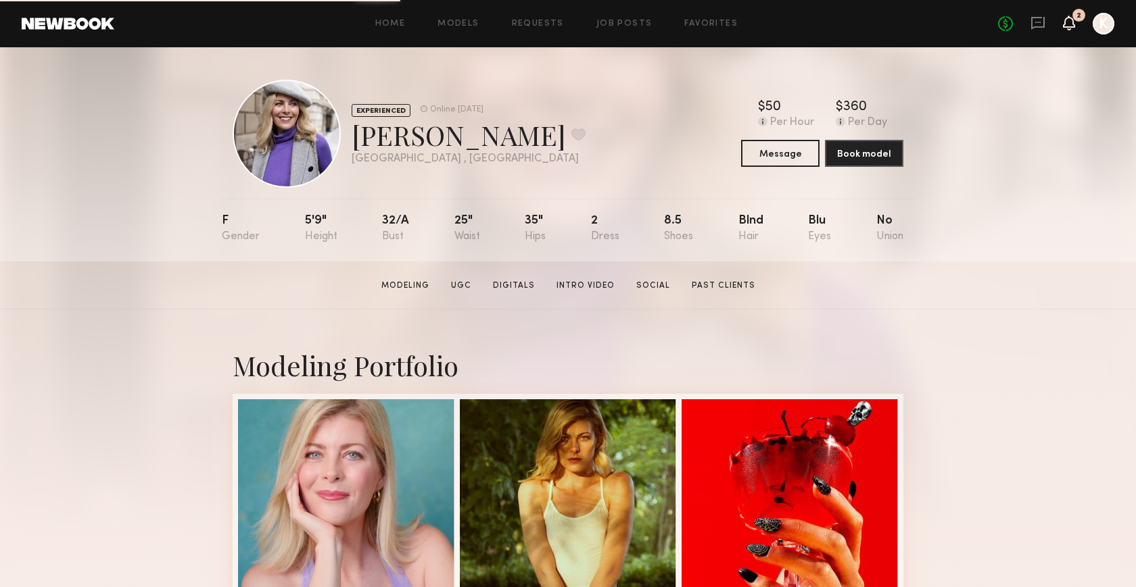
click at [1065, 28] on icon at bounding box center [1069, 23] width 12 height 15
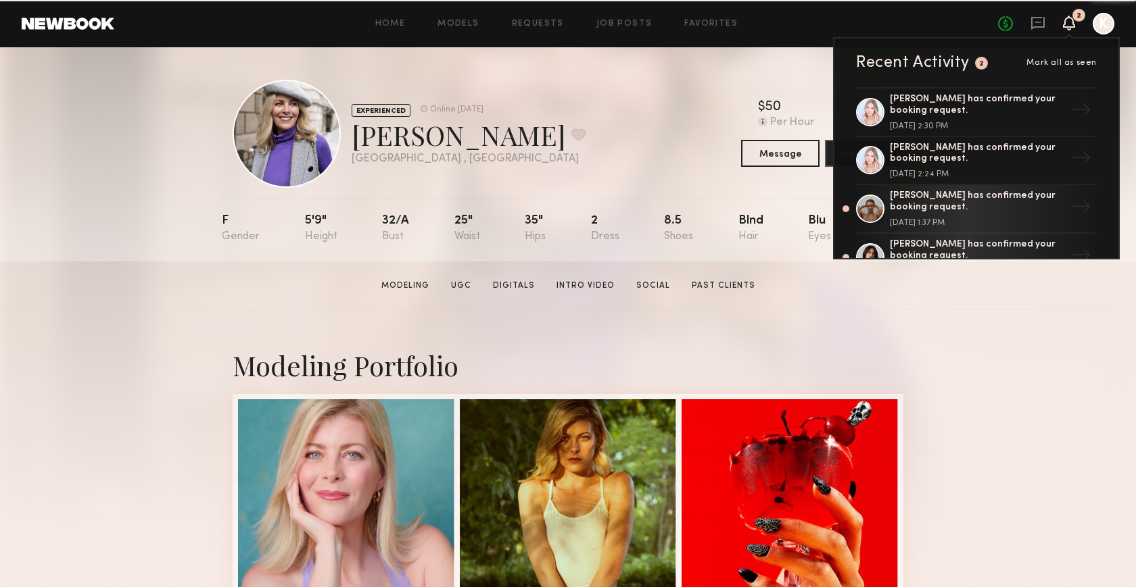
click at [1065, 28] on icon at bounding box center [1069, 23] width 12 height 15
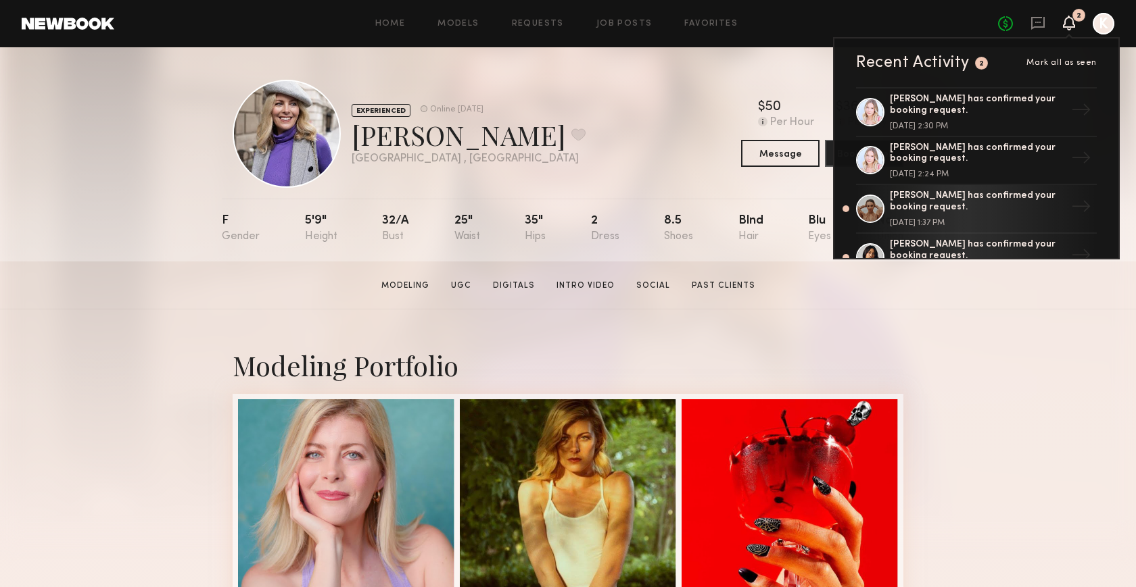
click at [1065, 28] on icon at bounding box center [1069, 23] width 12 height 15
click at [606, 29] on div "Home Models Requests Job Posts Favorites Sign Out No fees up to $5,000 2 Recent…" at bounding box center [614, 24] width 1000 height 22
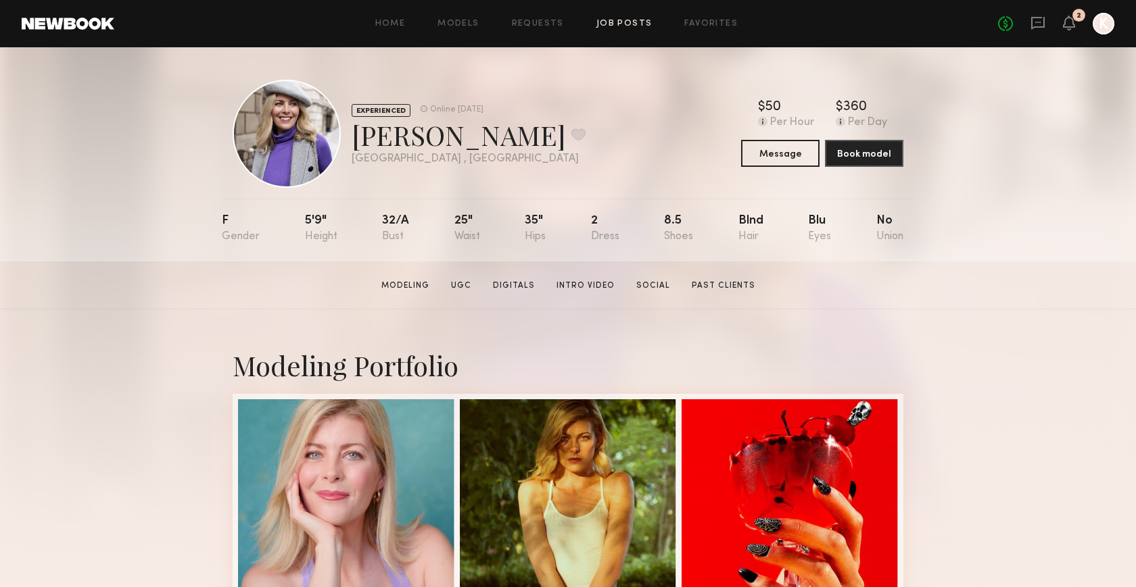
click at [603, 24] on link "Job Posts" at bounding box center [624, 24] width 56 height 9
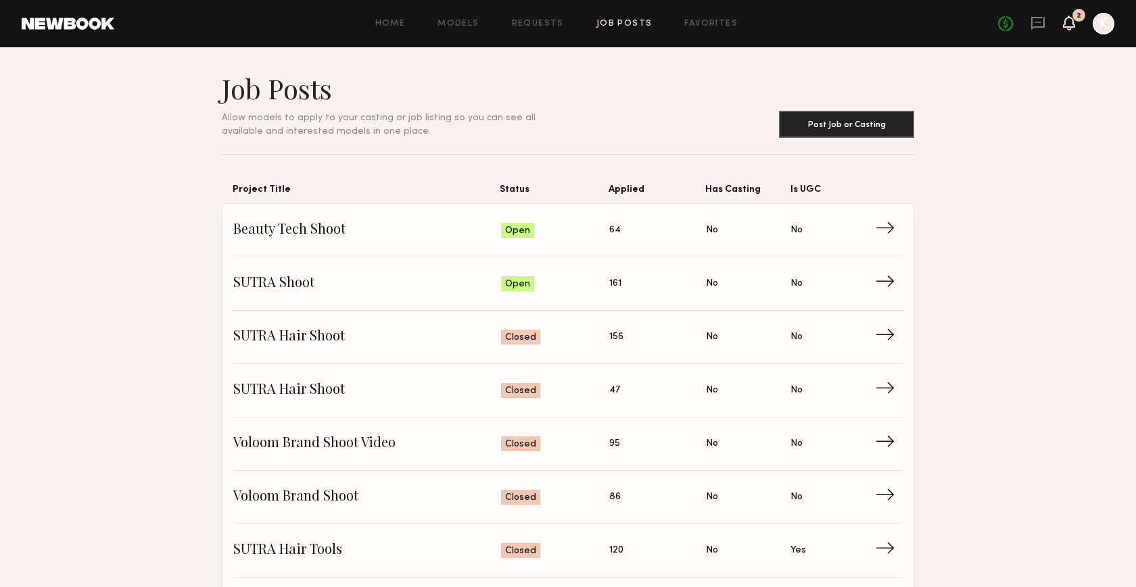
click at [1069, 24] on icon at bounding box center [1068, 22] width 11 height 9
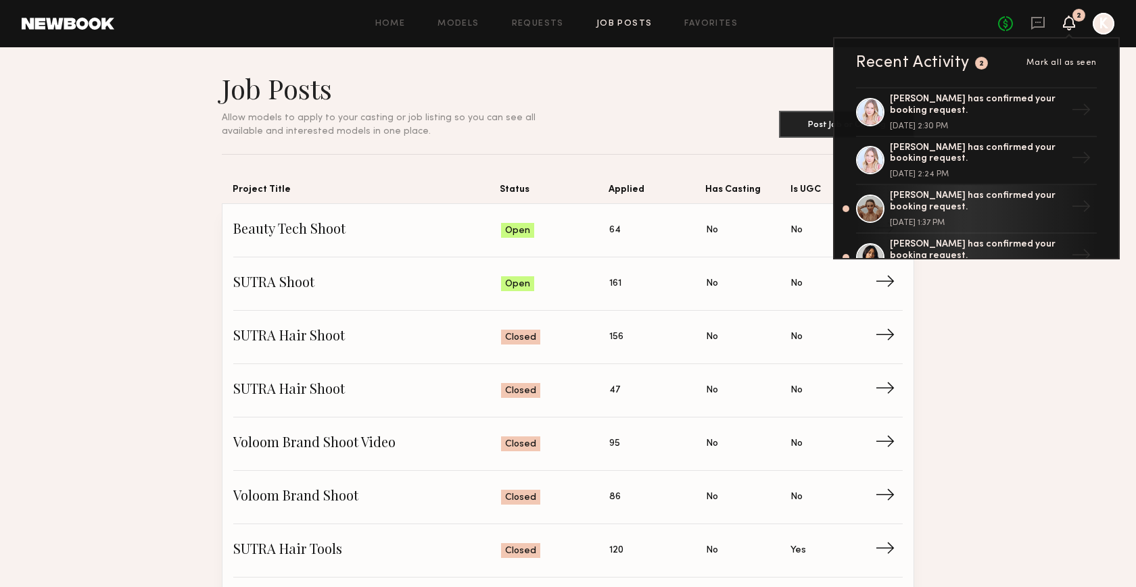
click at [1065, 61] on span "Mark all as seen" at bounding box center [1061, 63] width 70 height 8
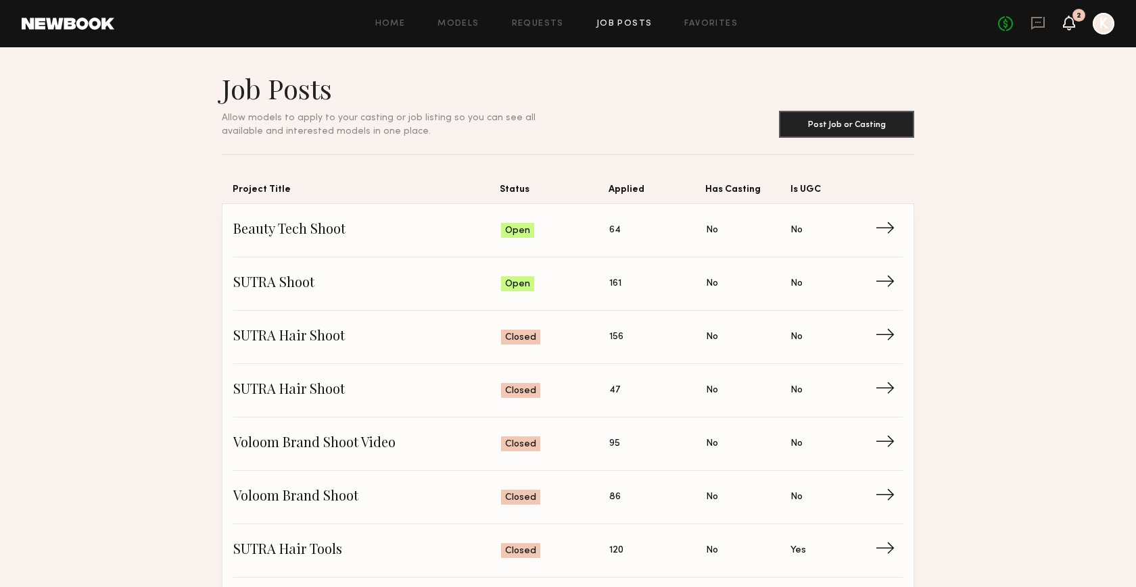
click at [1070, 28] on icon at bounding box center [1069, 29] width 4 height 2
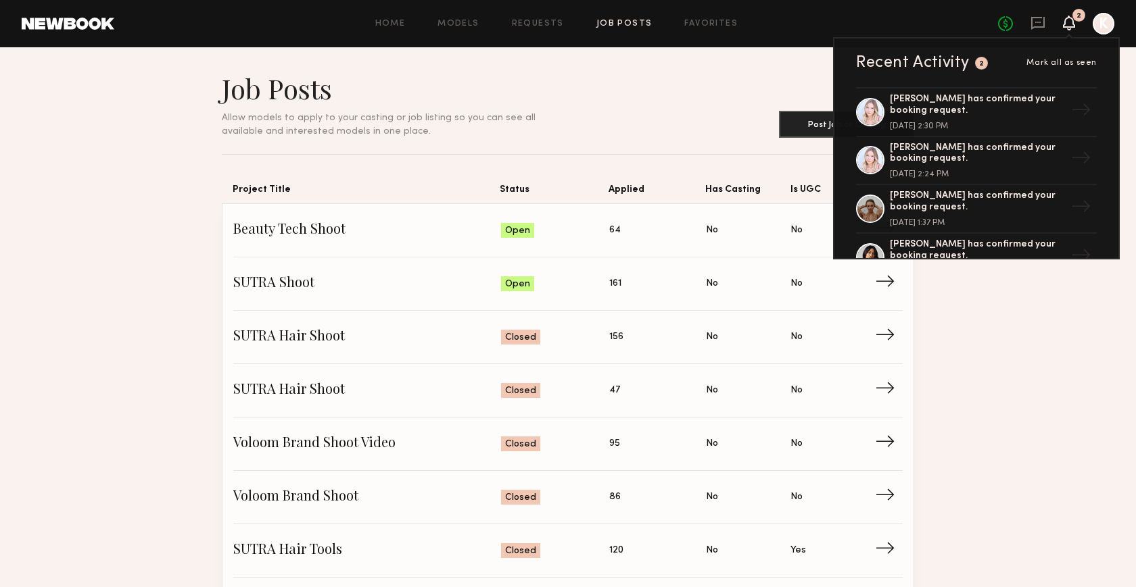
click at [911, 65] on div "Recent Activity" at bounding box center [913, 63] width 114 height 16
click at [719, 83] on header "Job Posts Allow models to apply to your casting or job listing so you can see a…" at bounding box center [568, 105] width 692 height 66
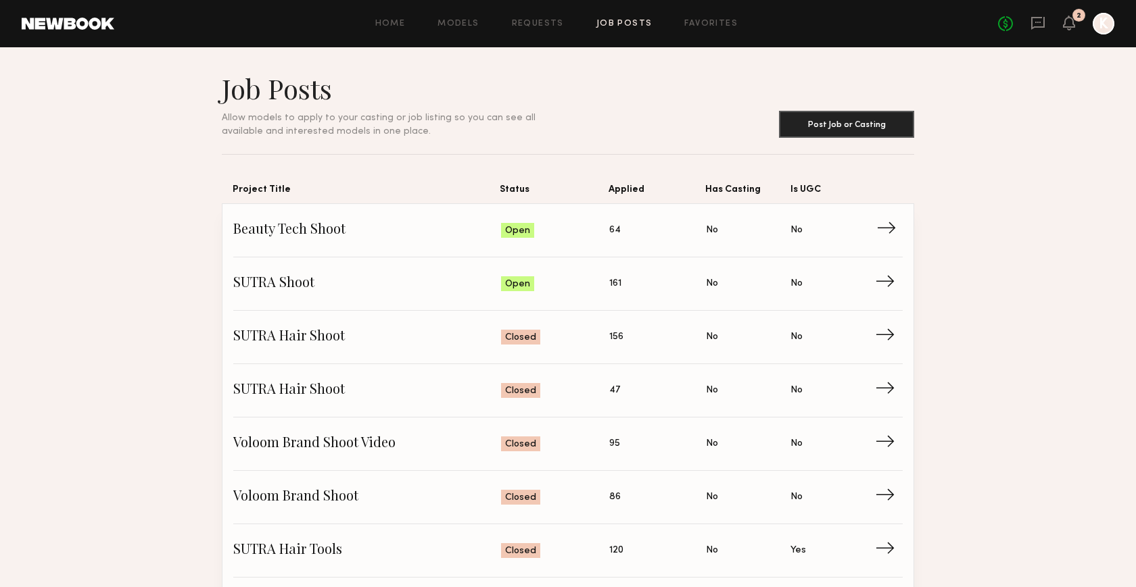
click at [663, 241] on link "Beauty Tech Shoot Status: Open Applied: 64 Has Casting: No Is UGC: No →" at bounding box center [567, 230] width 669 height 53
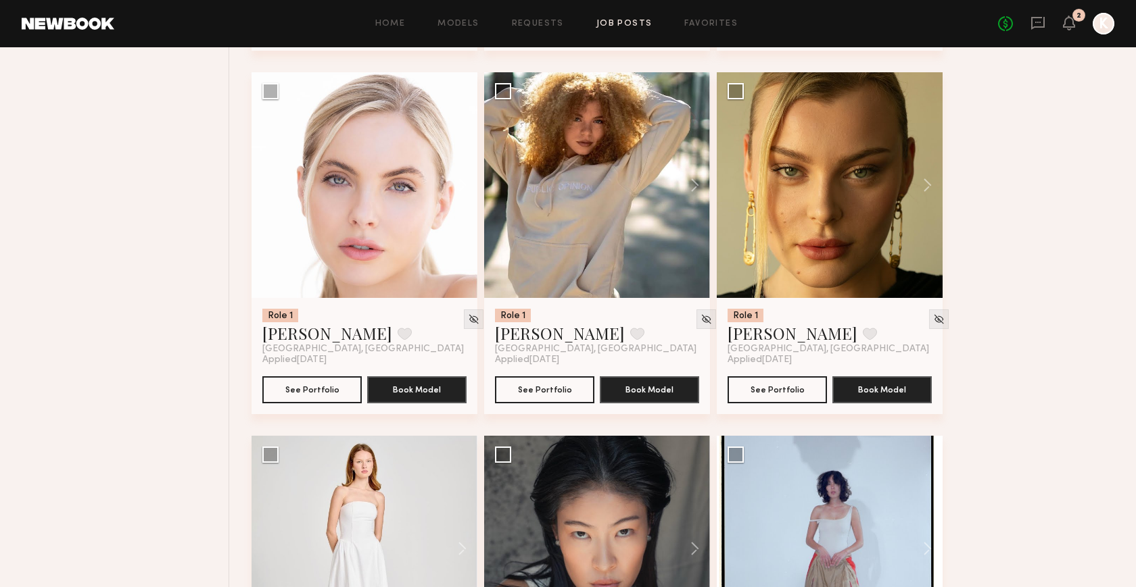
scroll to position [1259, 0]
